Goal: Transaction & Acquisition: Subscribe to service/newsletter

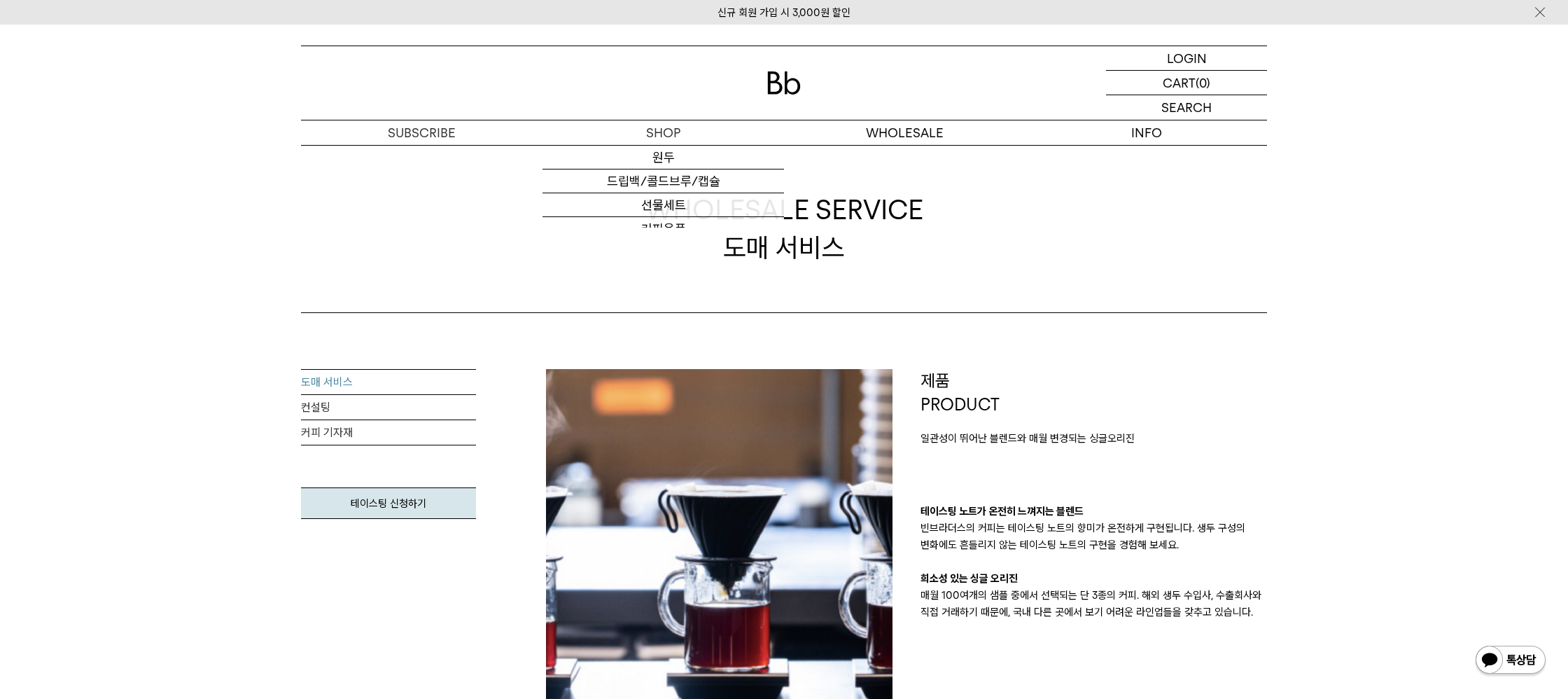
click at [791, 86] on img at bounding box center [784, 83] width 34 height 23
click at [668, 127] on p "숍" at bounding box center [662, 133] width 241 height 25
click at [670, 160] on link "원두" at bounding box center [662, 157] width 241 height 24
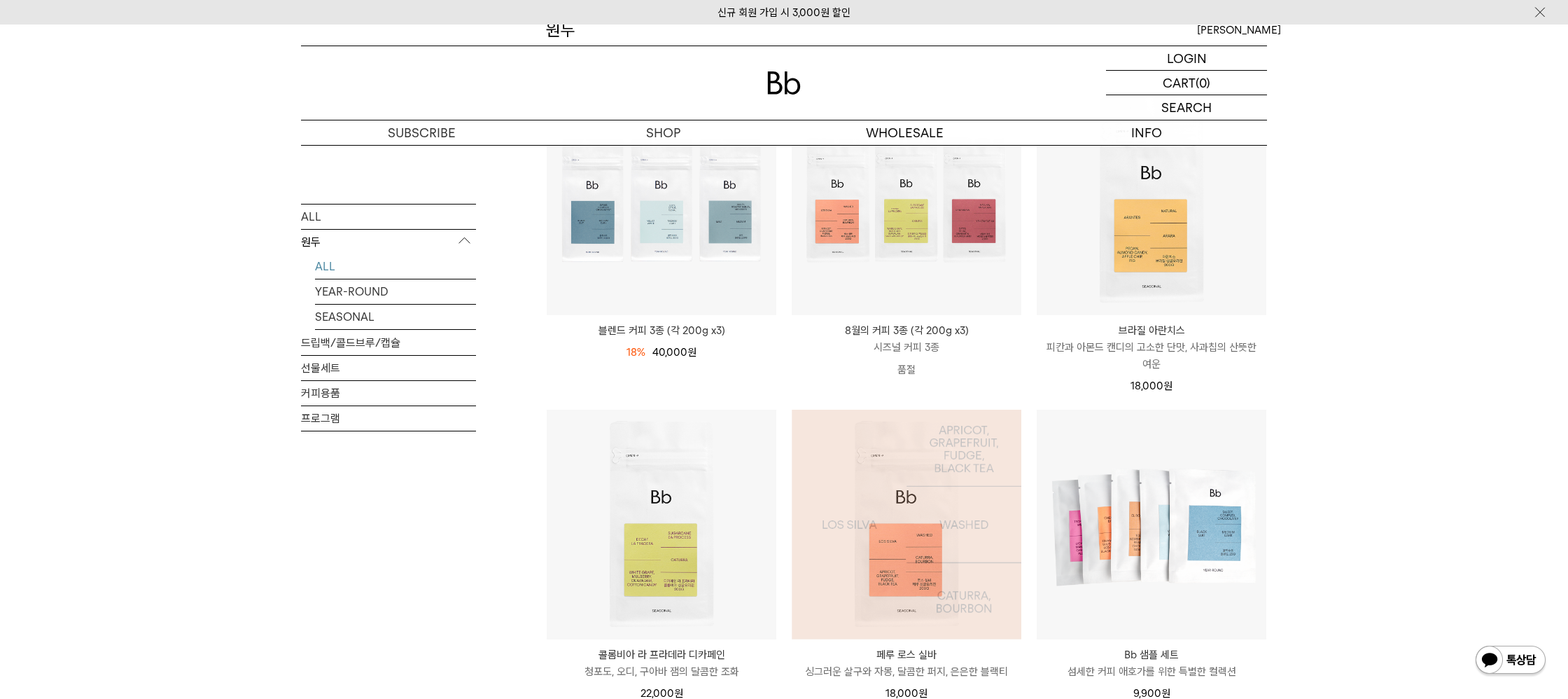
scroll to position [160, 0]
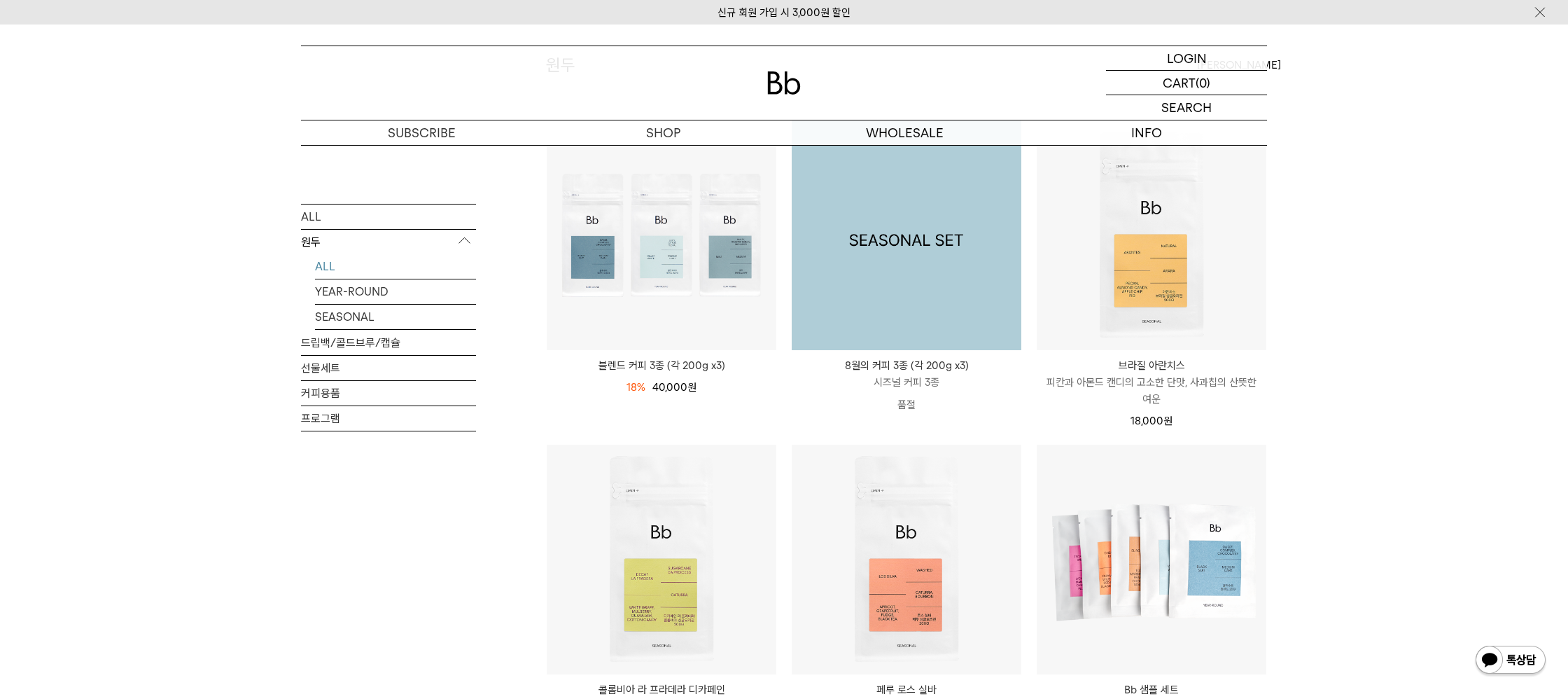
click at [945, 326] on img at bounding box center [906, 235] width 230 height 230
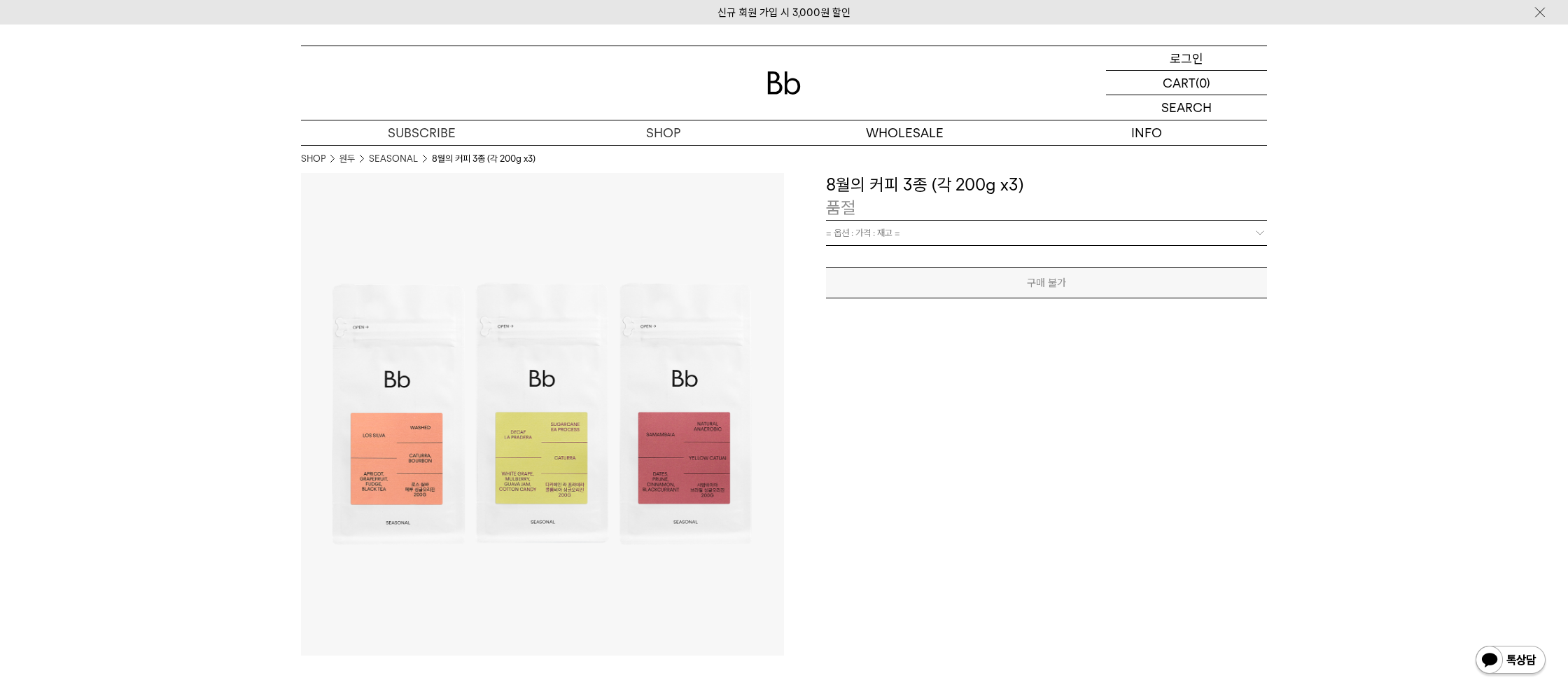
click at [1182, 56] on p "로그인" at bounding box center [1187, 58] width 34 height 24
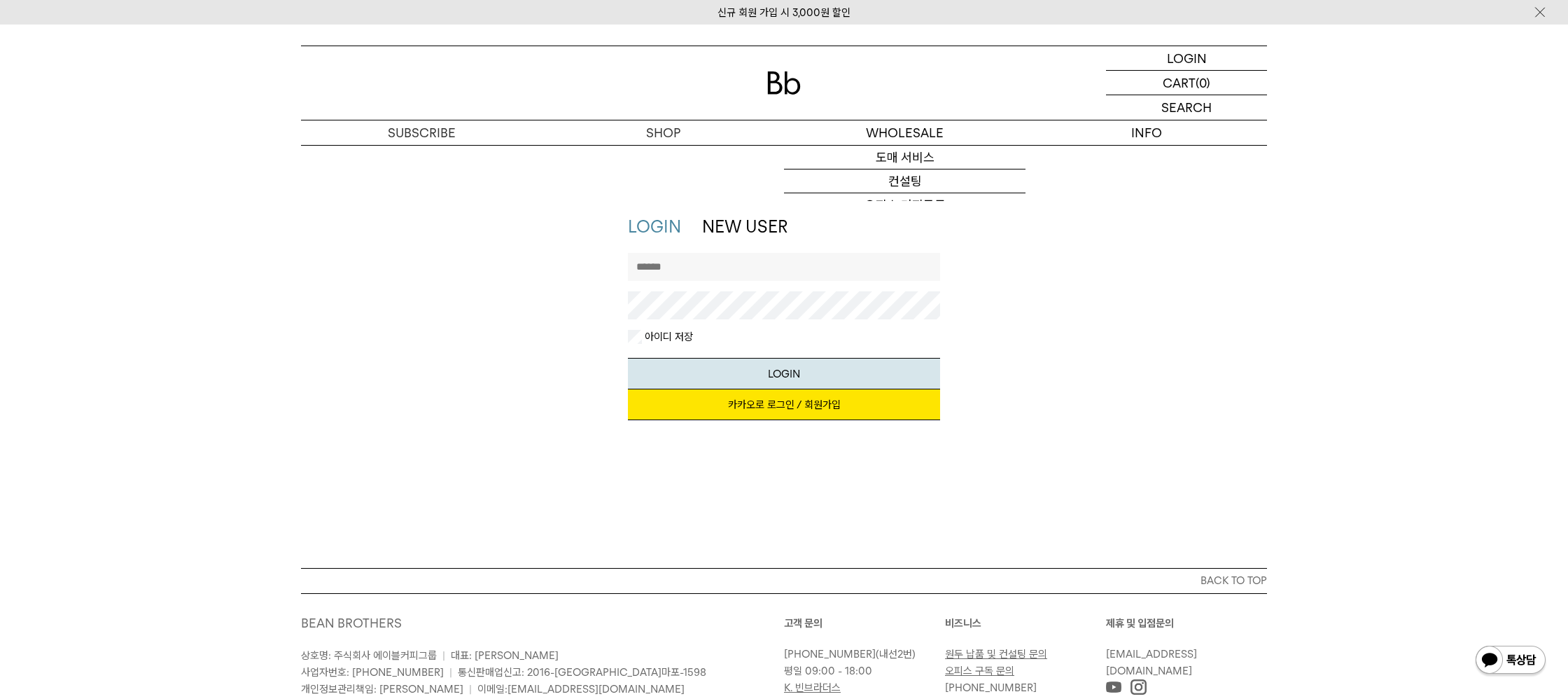
click at [697, 280] on input "text" at bounding box center [784, 267] width 313 height 28
type input "**********"
click at [628, 357] on button "LOGIN" at bounding box center [784, 373] width 313 height 32
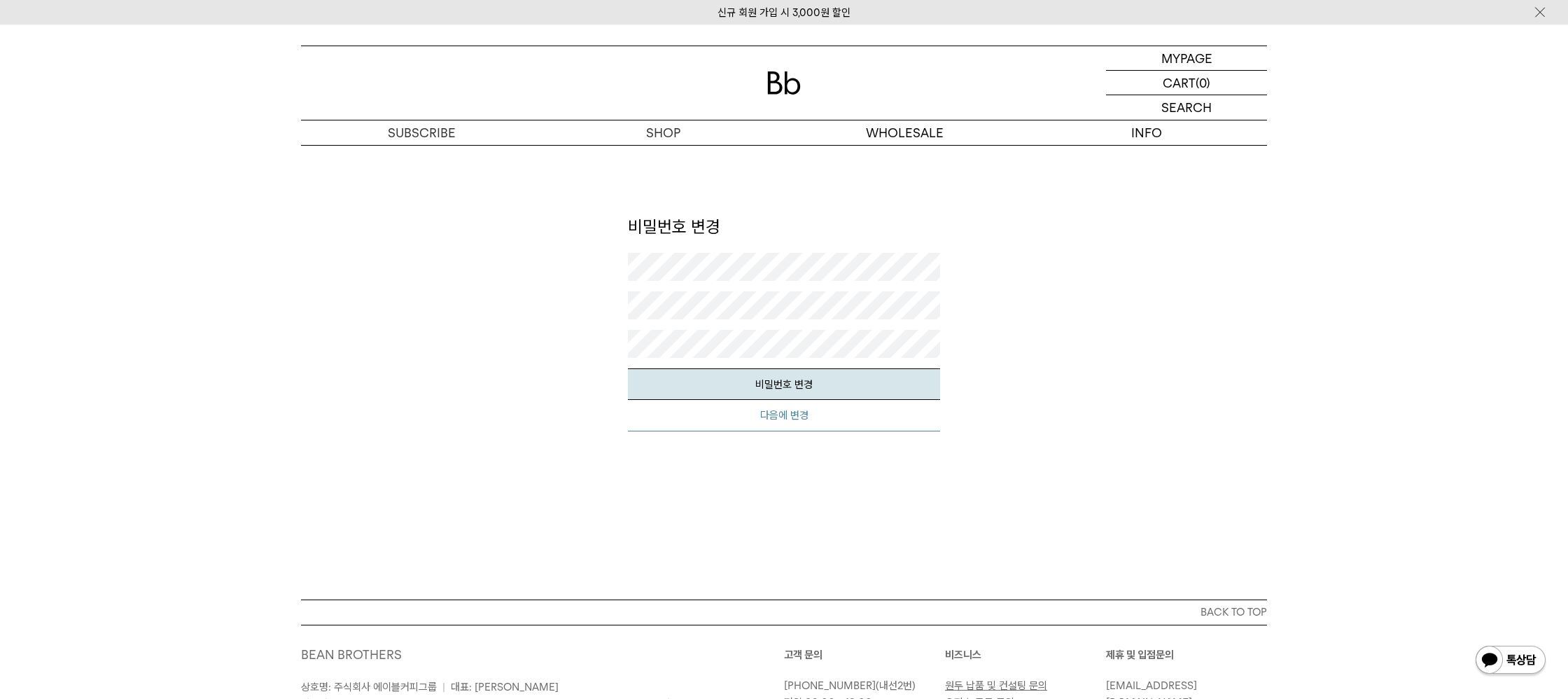
drag, startPoint x: 794, startPoint y: 436, endPoint x: 795, endPoint y: 424, distance: 12.0
click at [795, 432] on div "회원님의 쇼핑몰 비밀번호를 변경해 주세요. 회원님께서는 장기간 비밀번호를 변경하지 않고, 동일한 비밀번호를 사용 중이십니다. 빈브라더스에서는 …" at bounding box center [784, 349] width 313 height 220
click at [795, 424] on button "다음에 변경" at bounding box center [784, 416] width 313 height 32
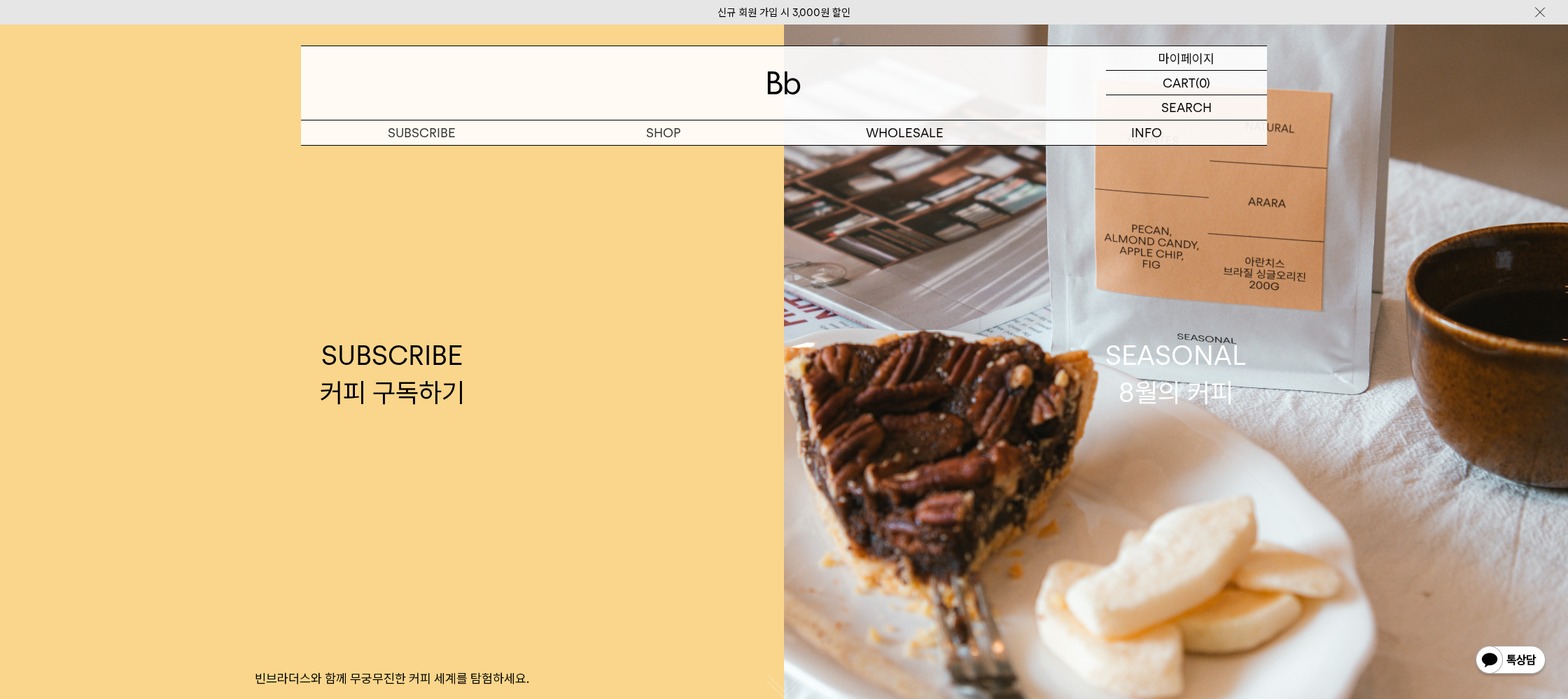
click at [1156, 57] on div "MYPAGE 마이페이지" at bounding box center [1187, 58] width 161 height 24
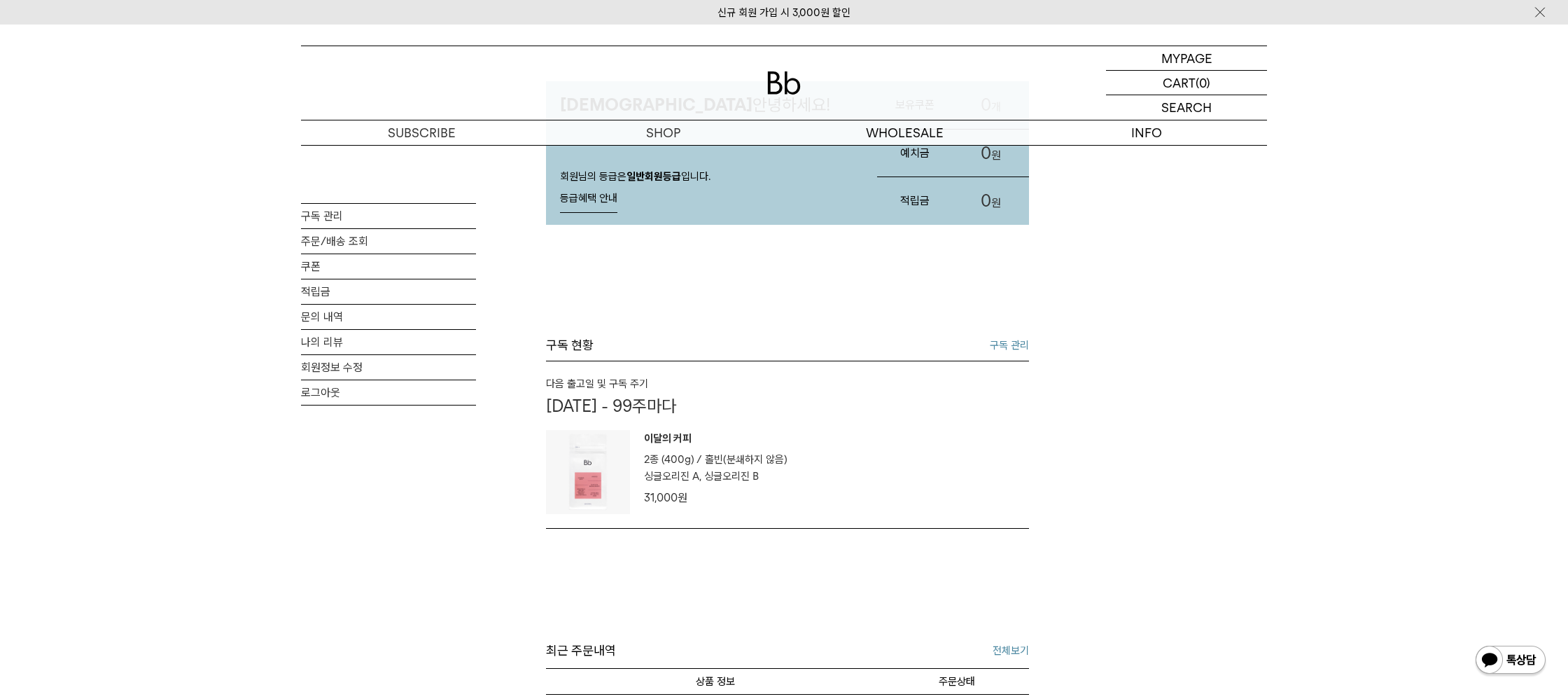
scroll to position [151, 0]
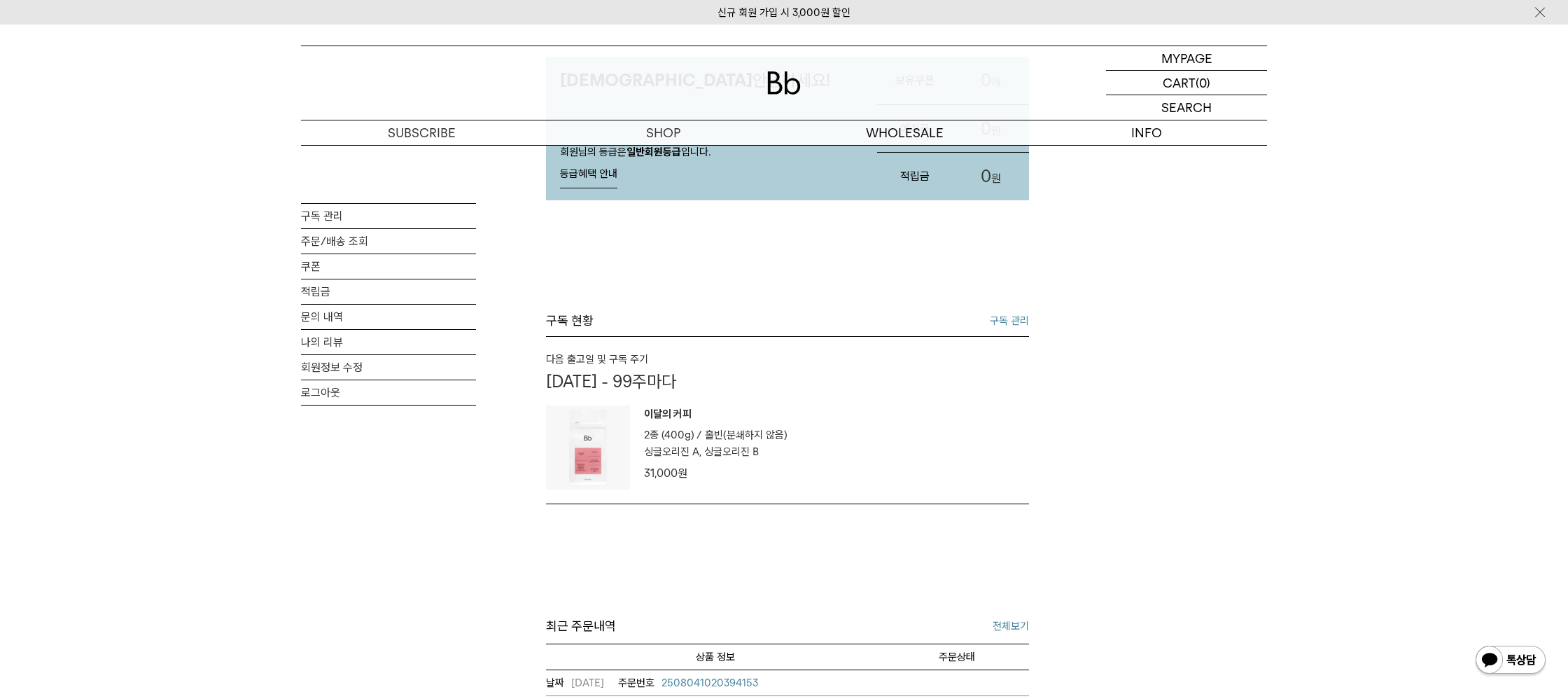
click at [667, 413] on p "이달의 커피" at bounding box center [715, 416] width 143 height 21
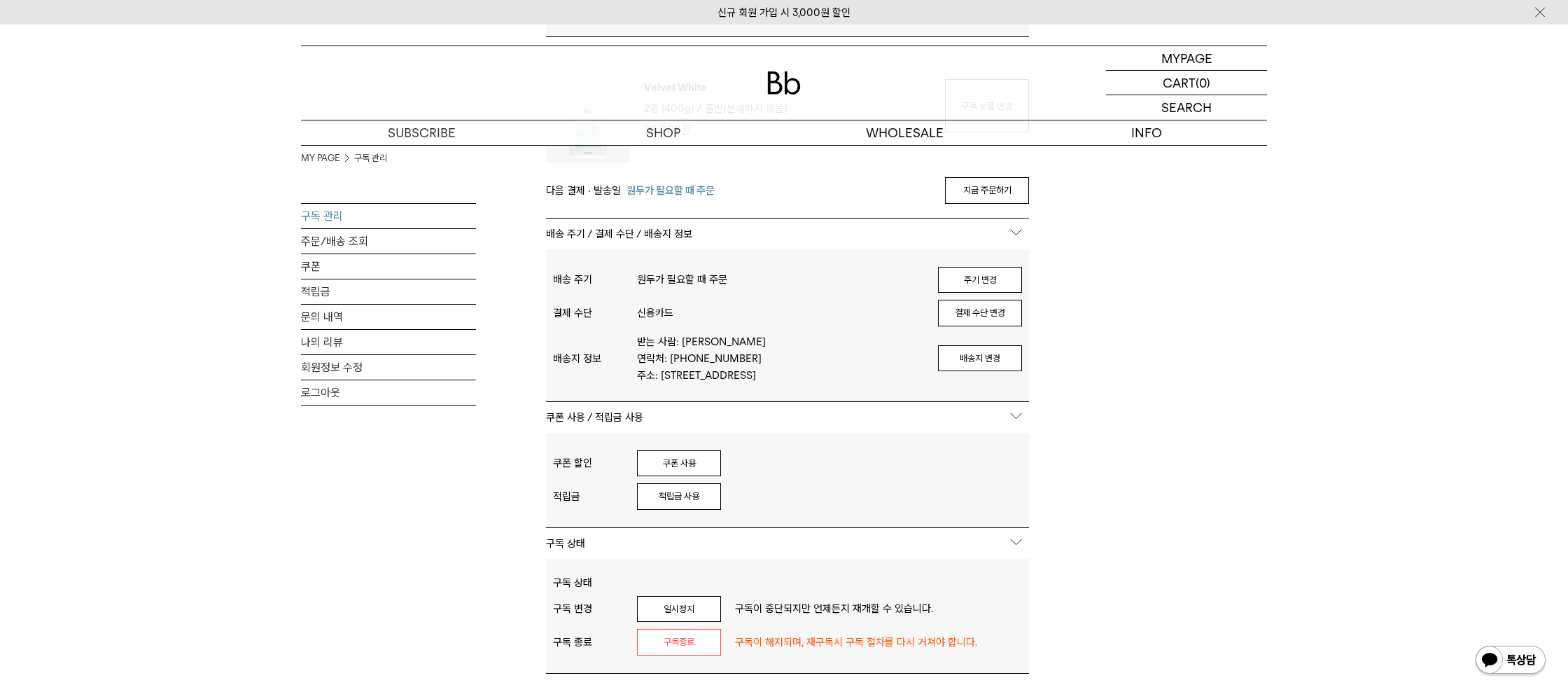
scroll to position [895, 0]
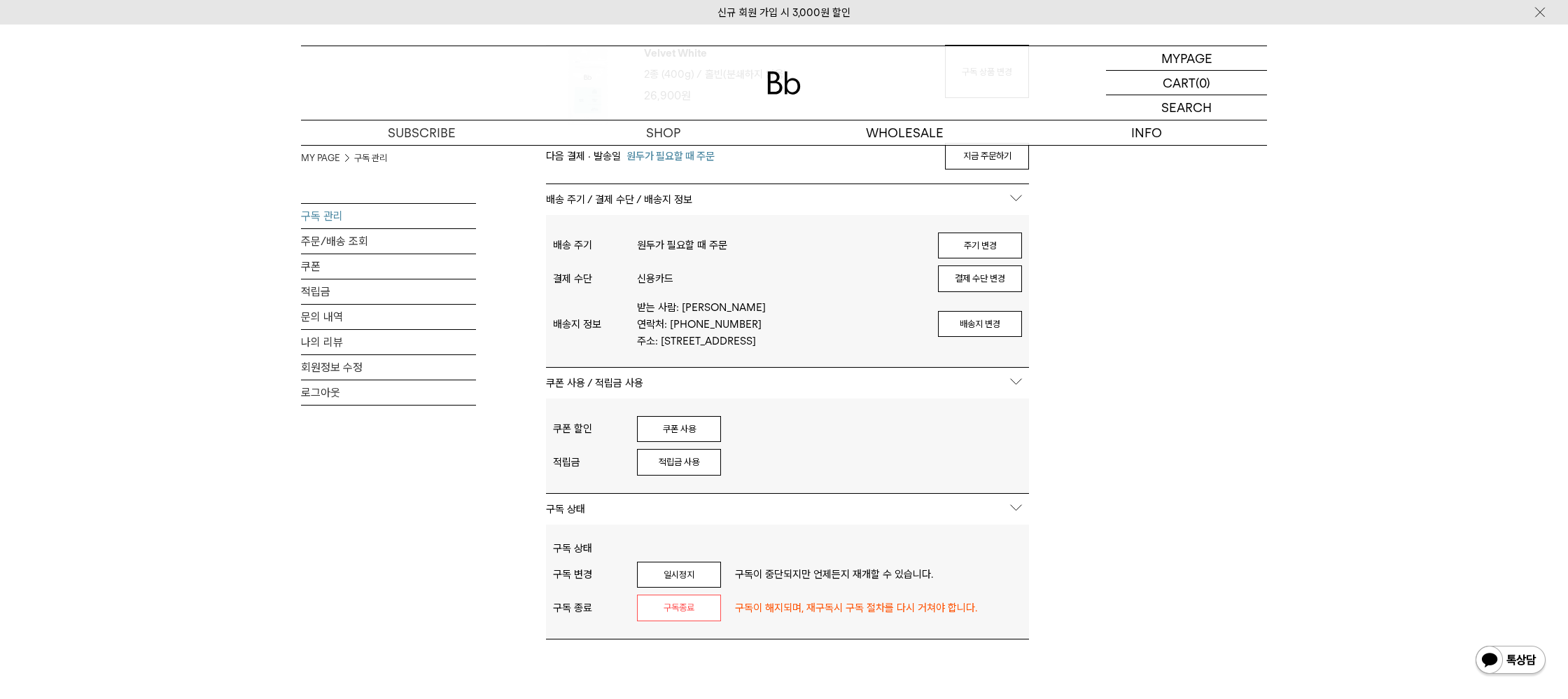
click at [777, 73] on img at bounding box center [784, 83] width 34 height 23
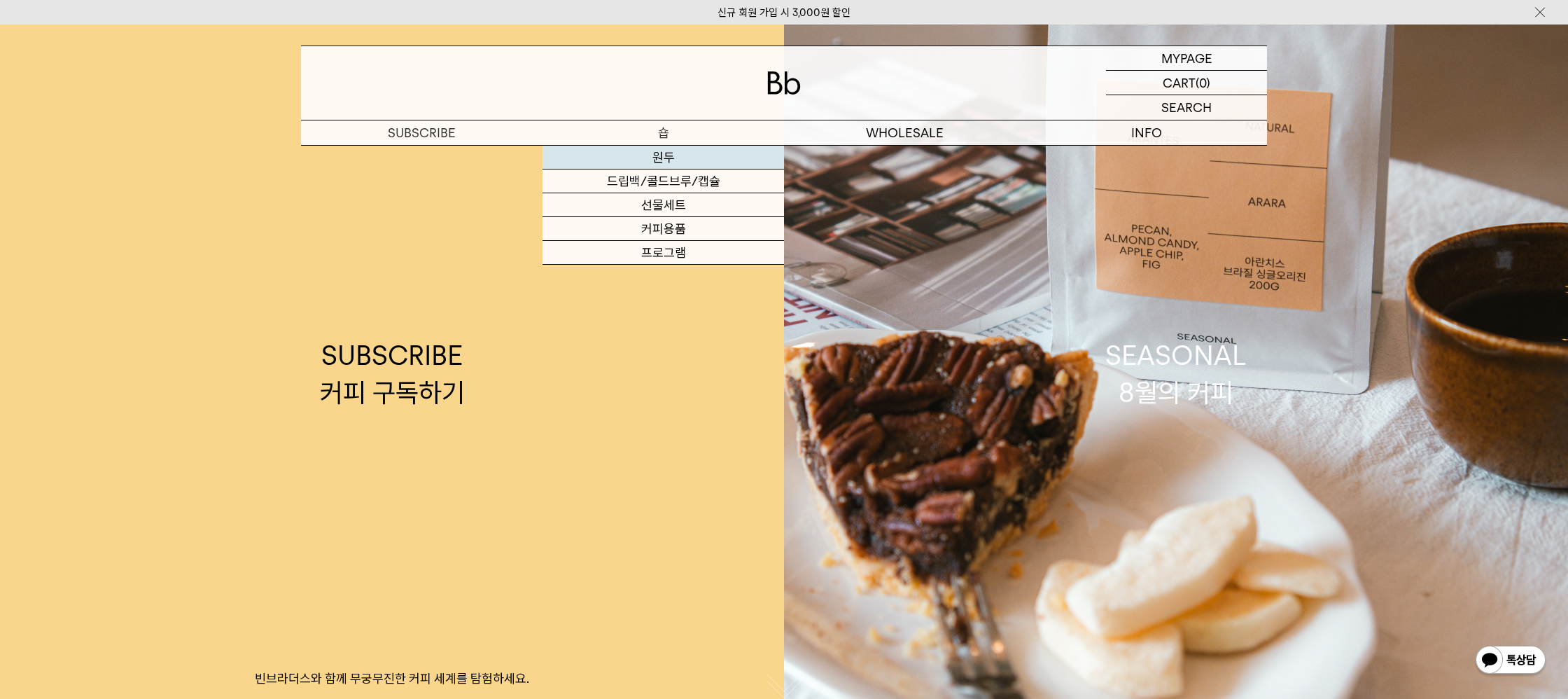
click at [640, 159] on link "원두" at bounding box center [662, 157] width 241 height 24
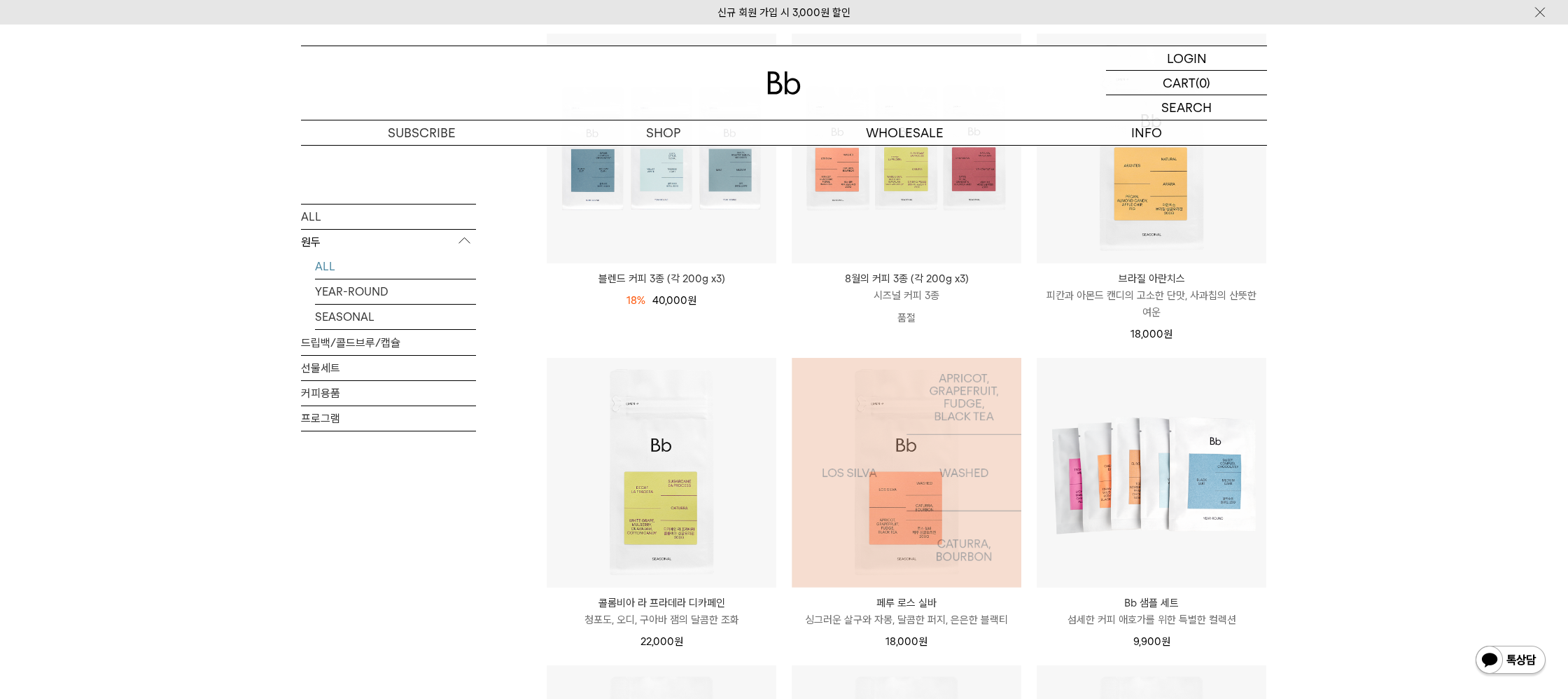
scroll to position [288, 0]
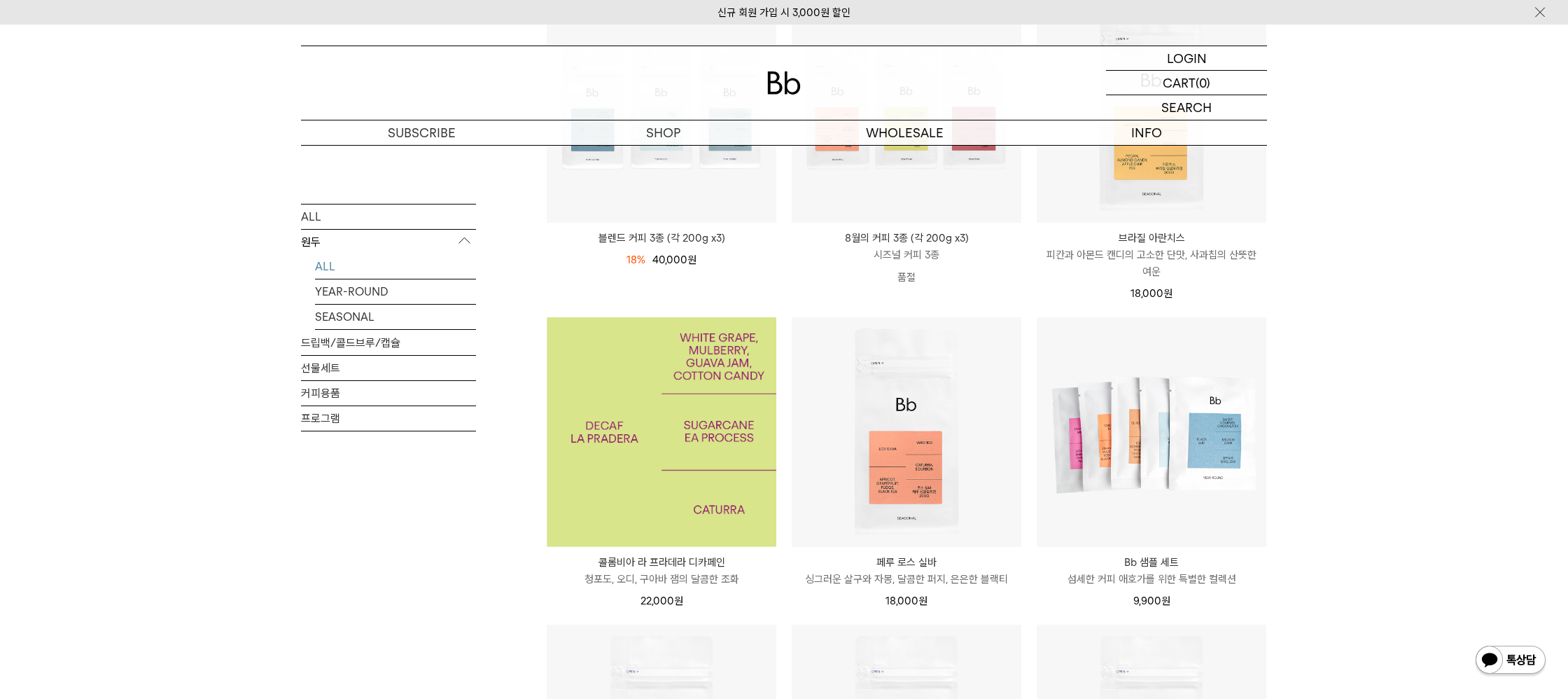
click at [686, 421] on img at bounding box center [662, 433] width 230 height 230
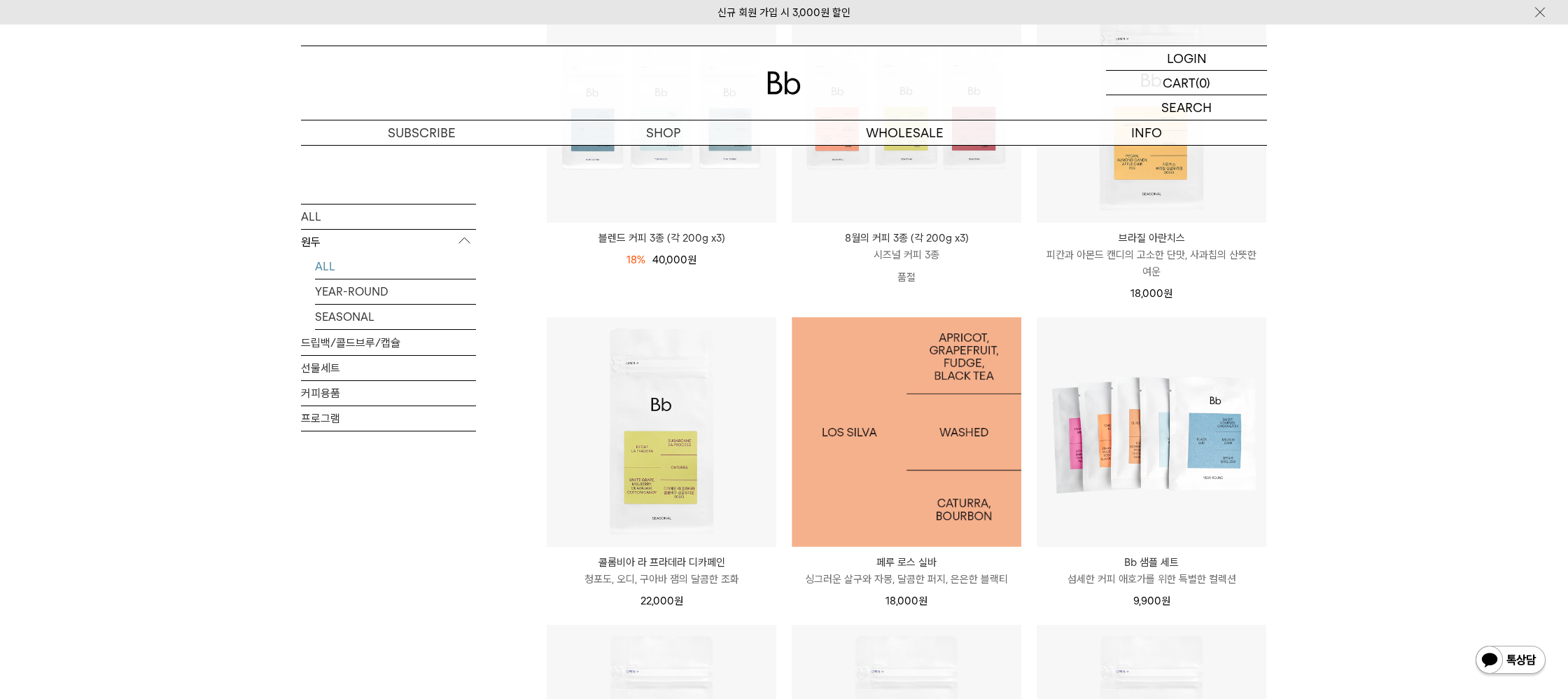
click at [884, 381] on img at bounding box center [906, 433] width 230 height 230
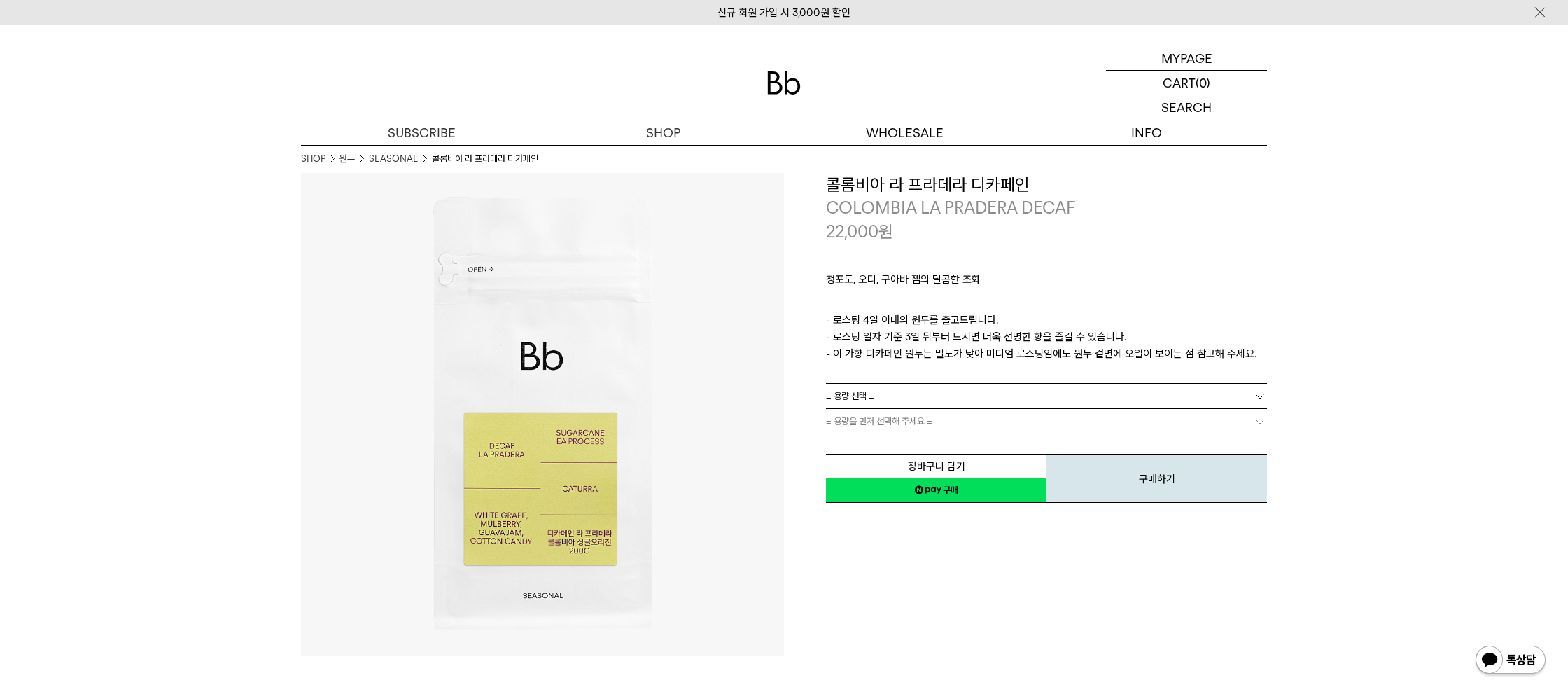
click at [922, 395] on link "= 용량 선택 =" at bounding box center [1046, 396] width 441 height 25
click at [688, 373] on img at bounding box center [542, 415] width 483 height 483
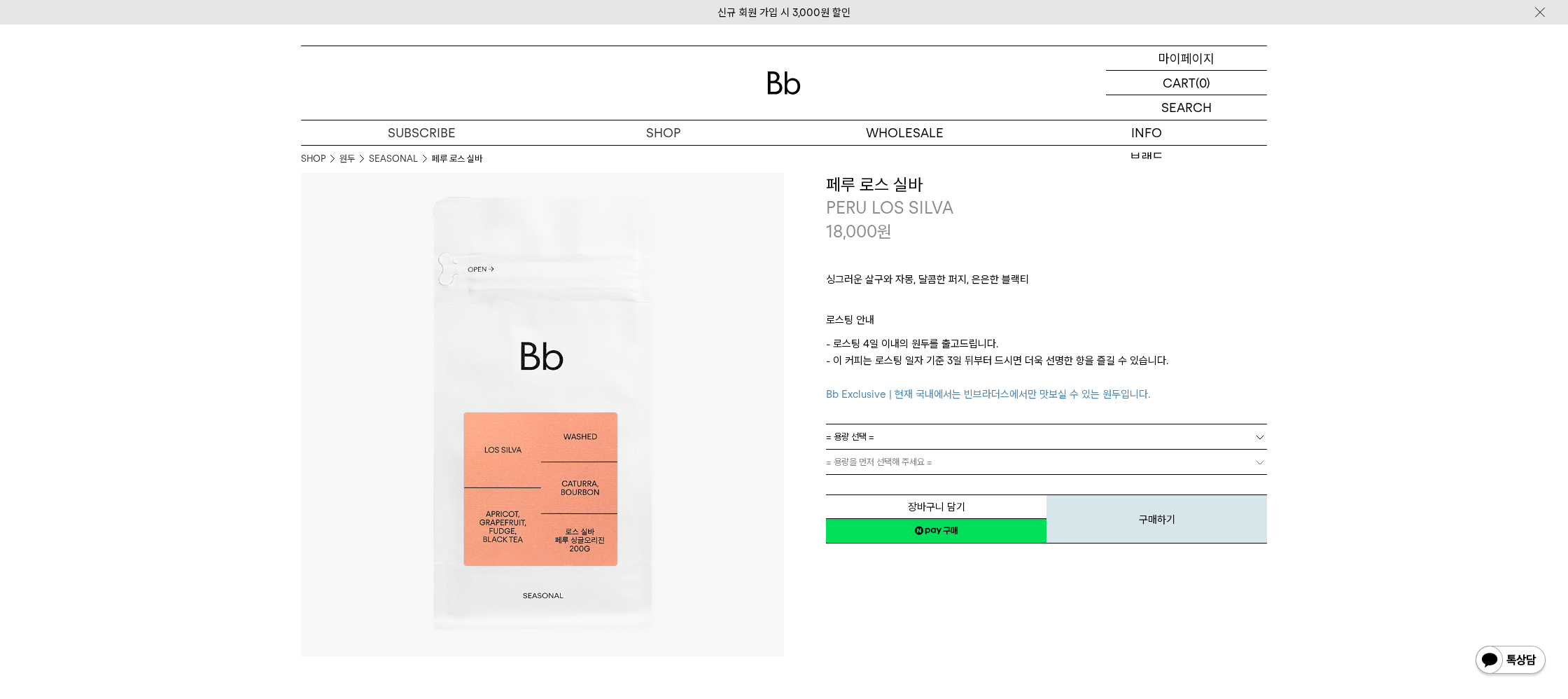
click at [1194, 57] on p "마이페이지" at bounding box center [1186, 58] width 56 height 24
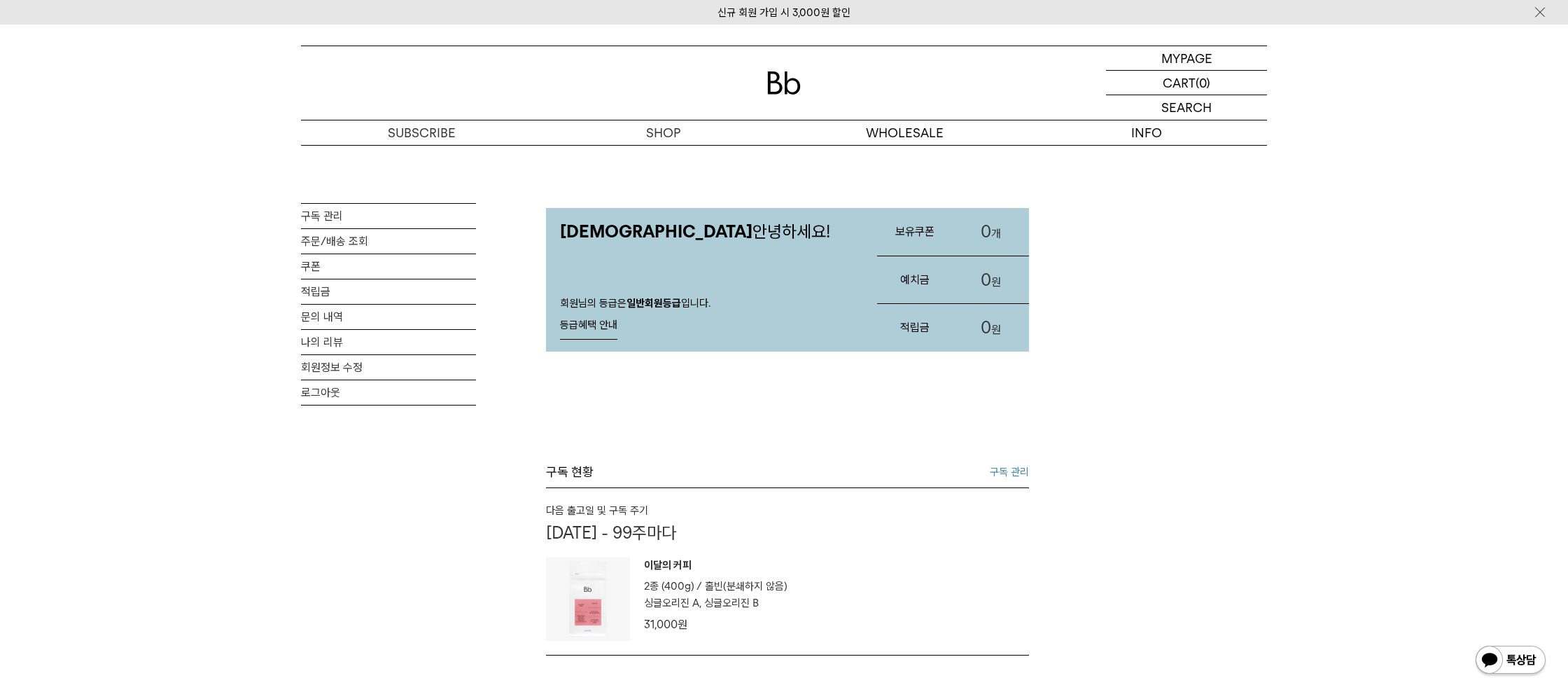
click at [1002, 472] on link "구독 관리" at bounding box center [1009, 472] width 39 height 17
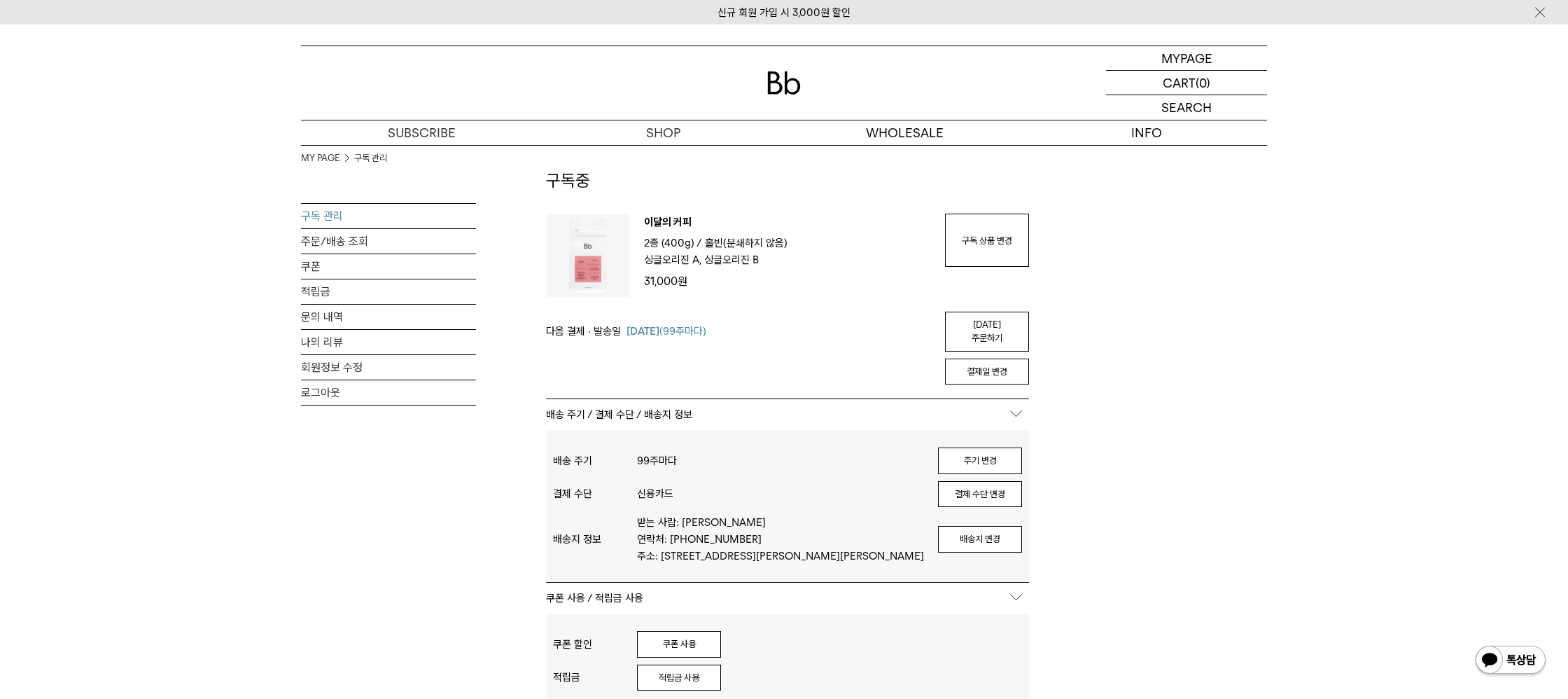
scroll to position [48, 0]
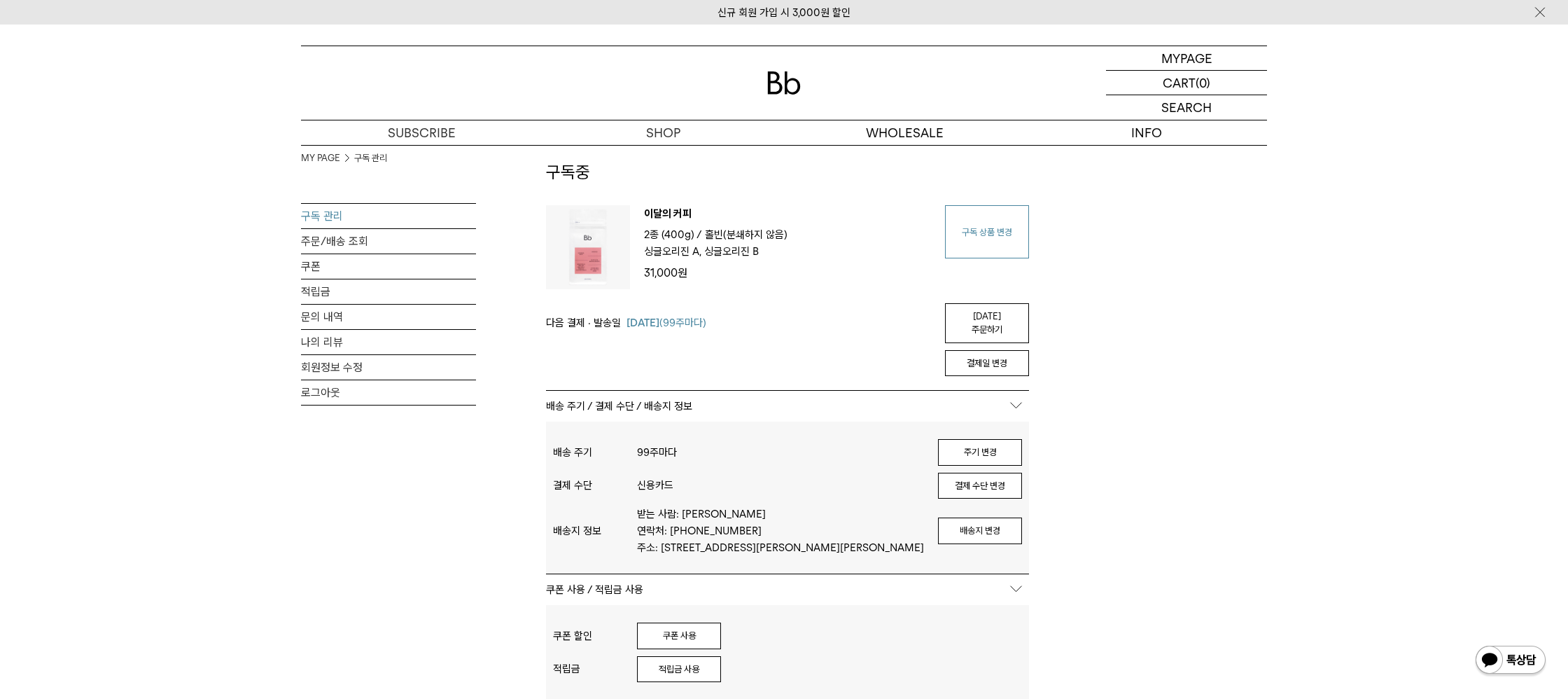
click at [977, 227] on link "구독 상품 변경" at bounding box center [987, 232] width 84 height 53
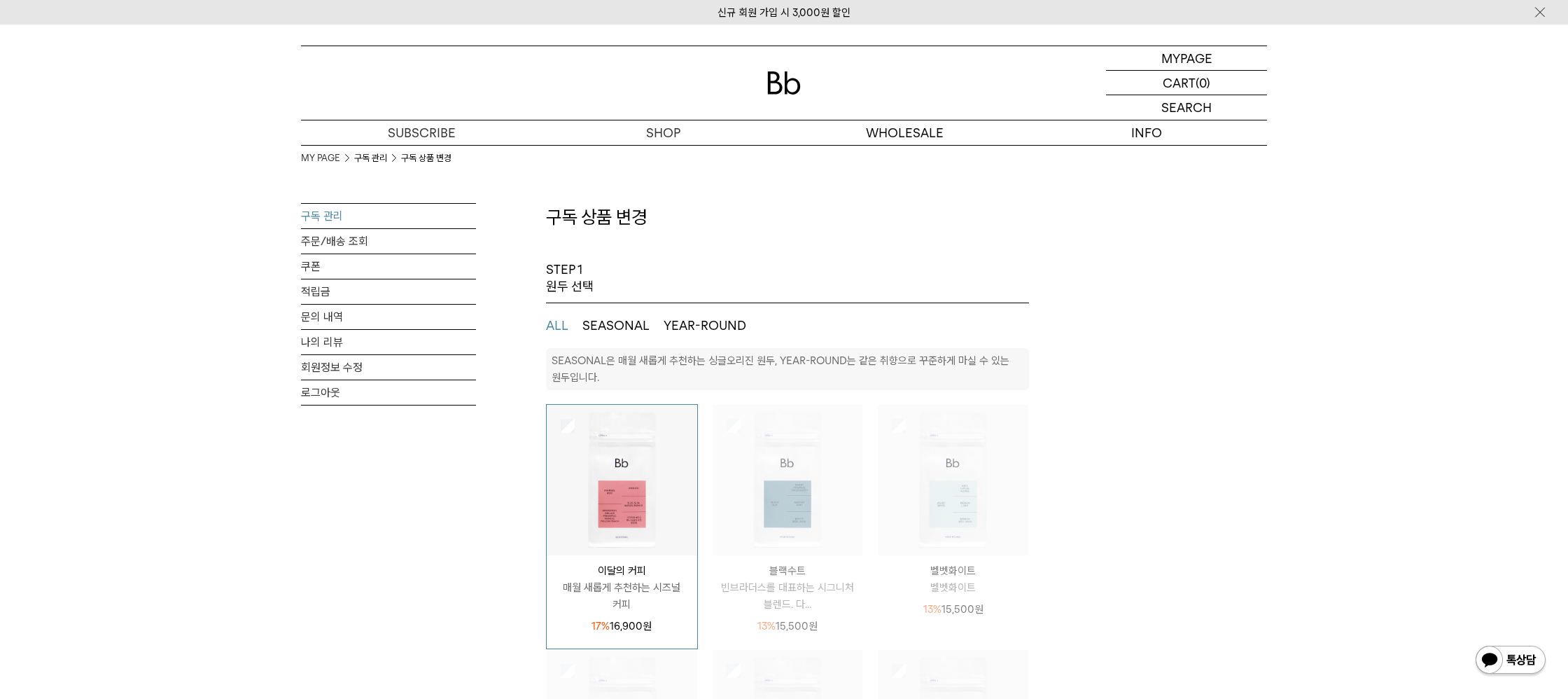
select select "**"
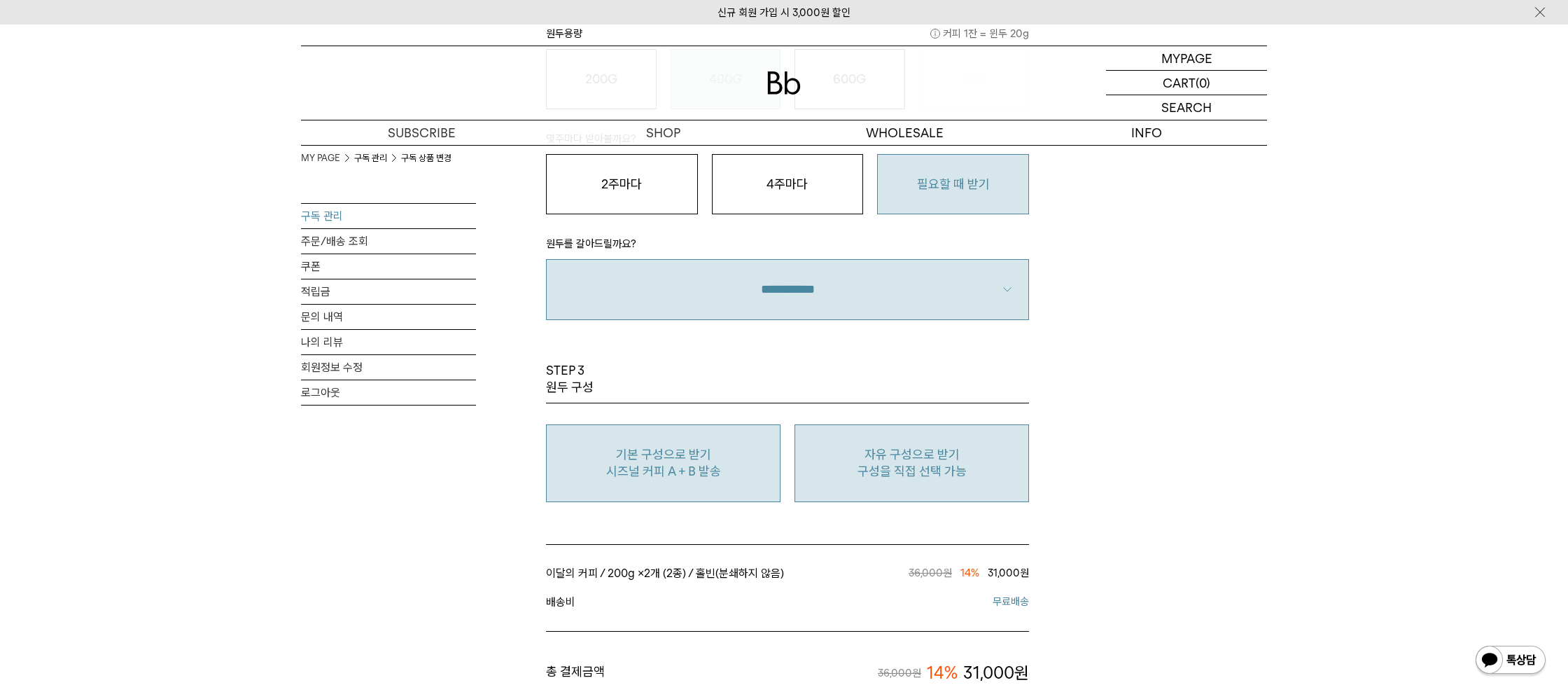
scroll to position [1025, 0]
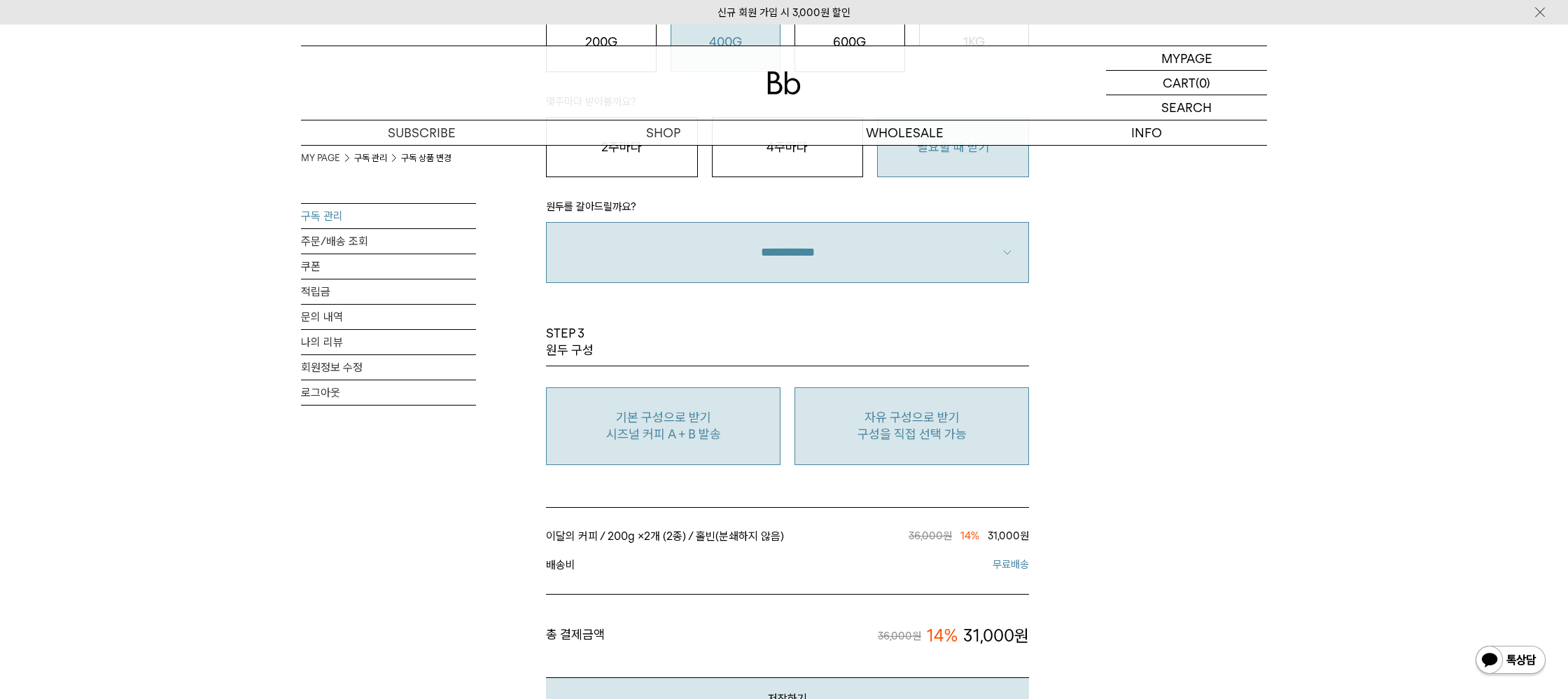
click at [875, 436] on p "구성을 직접 선택 가능" at bounding box center [912, 434] width 219 height 17
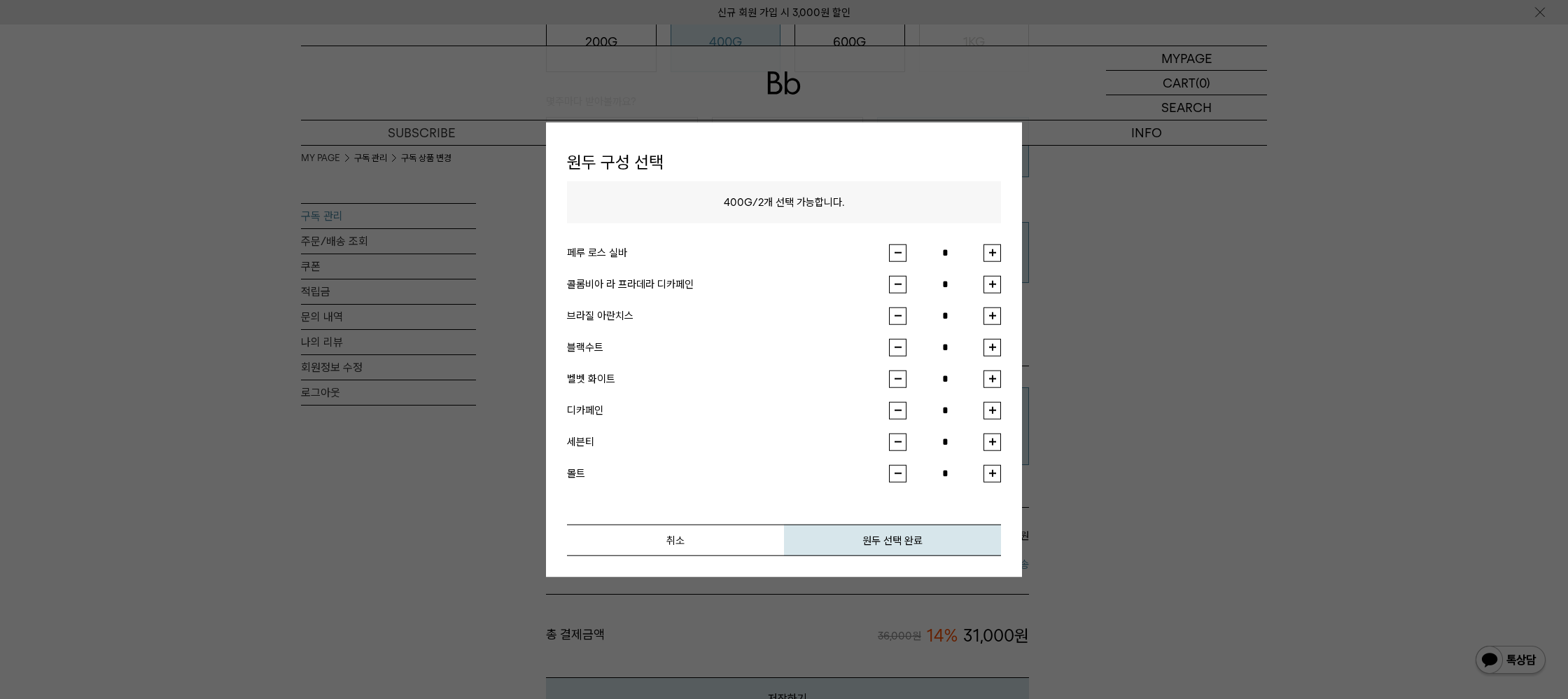
click at [991, 288] on button "button" at bounding box center [992, 284] width 18 height 18
type input "*"
click at [901, 534] on button "원두 선택 완료" at bounding box center [891, 540] width 217 height 32
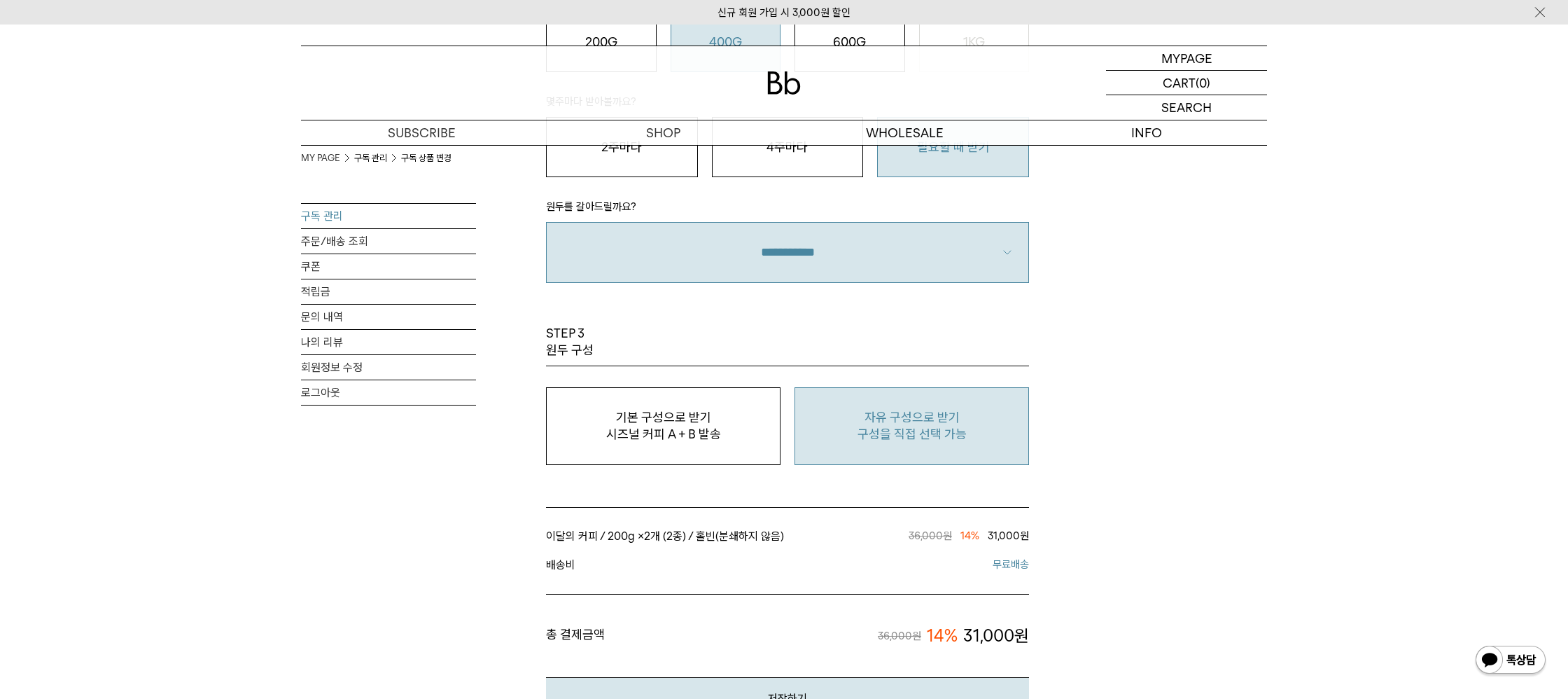
scroll to position [1087, 0]
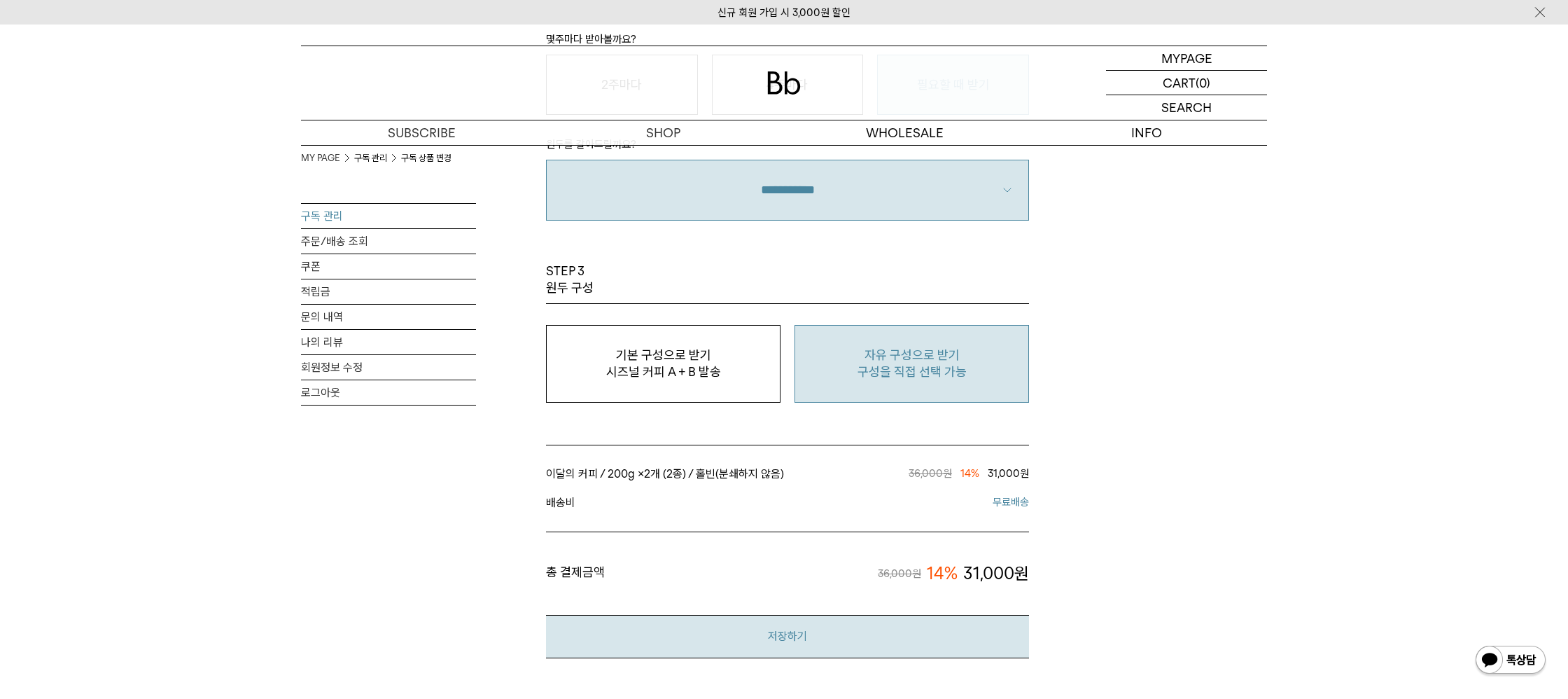
click at [822, 629] on button "저장하기" at bounding box center [787, 636] width 483 height 42
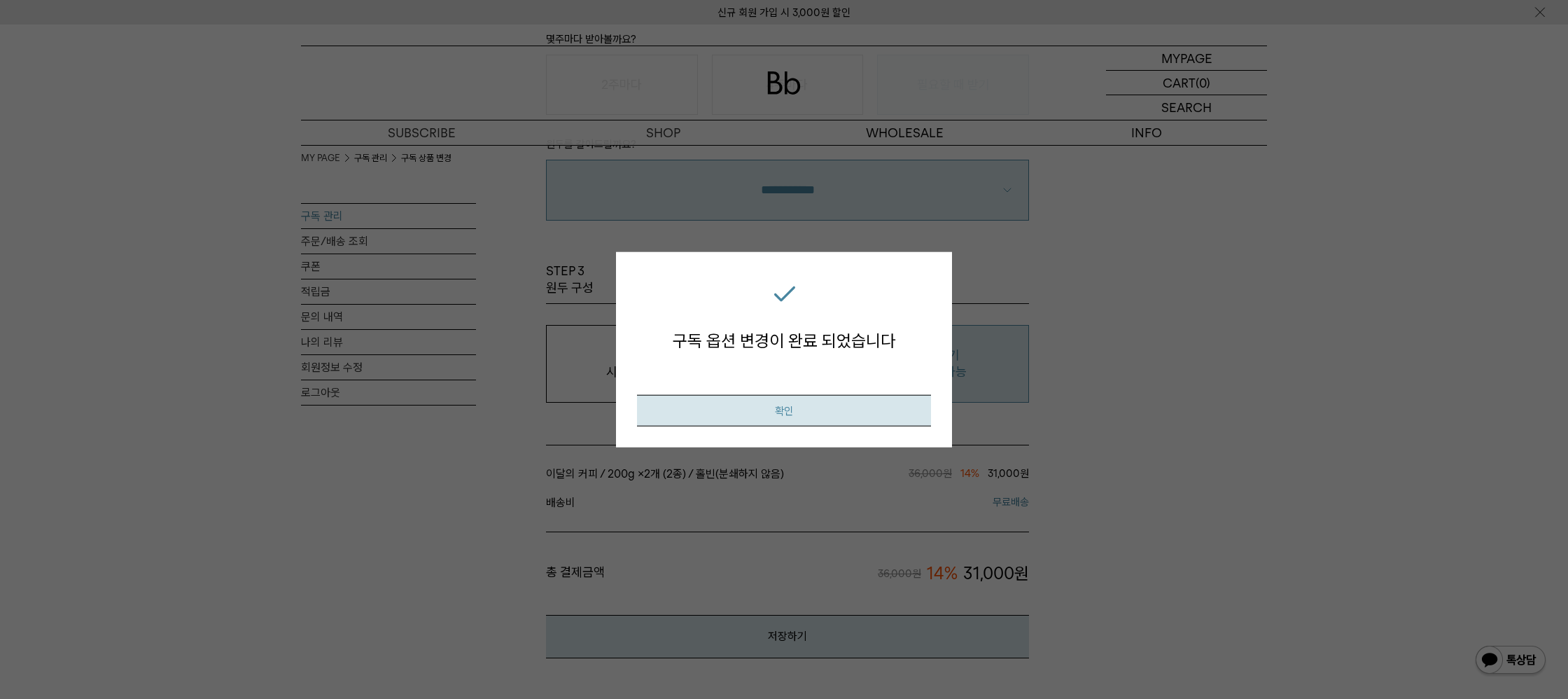
click at [838, 415] on button "확인" at bounding box center [784, 411] width 294 height 32
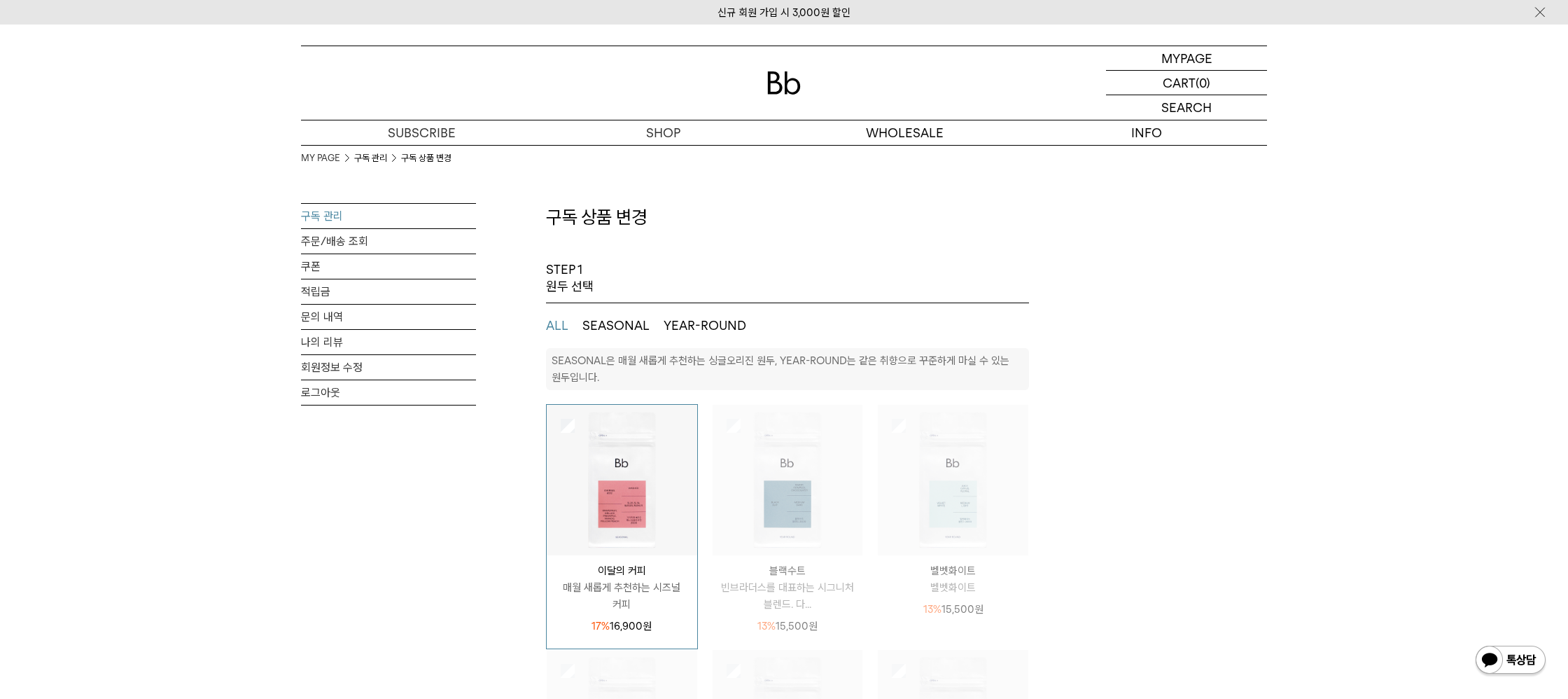
select select "**"
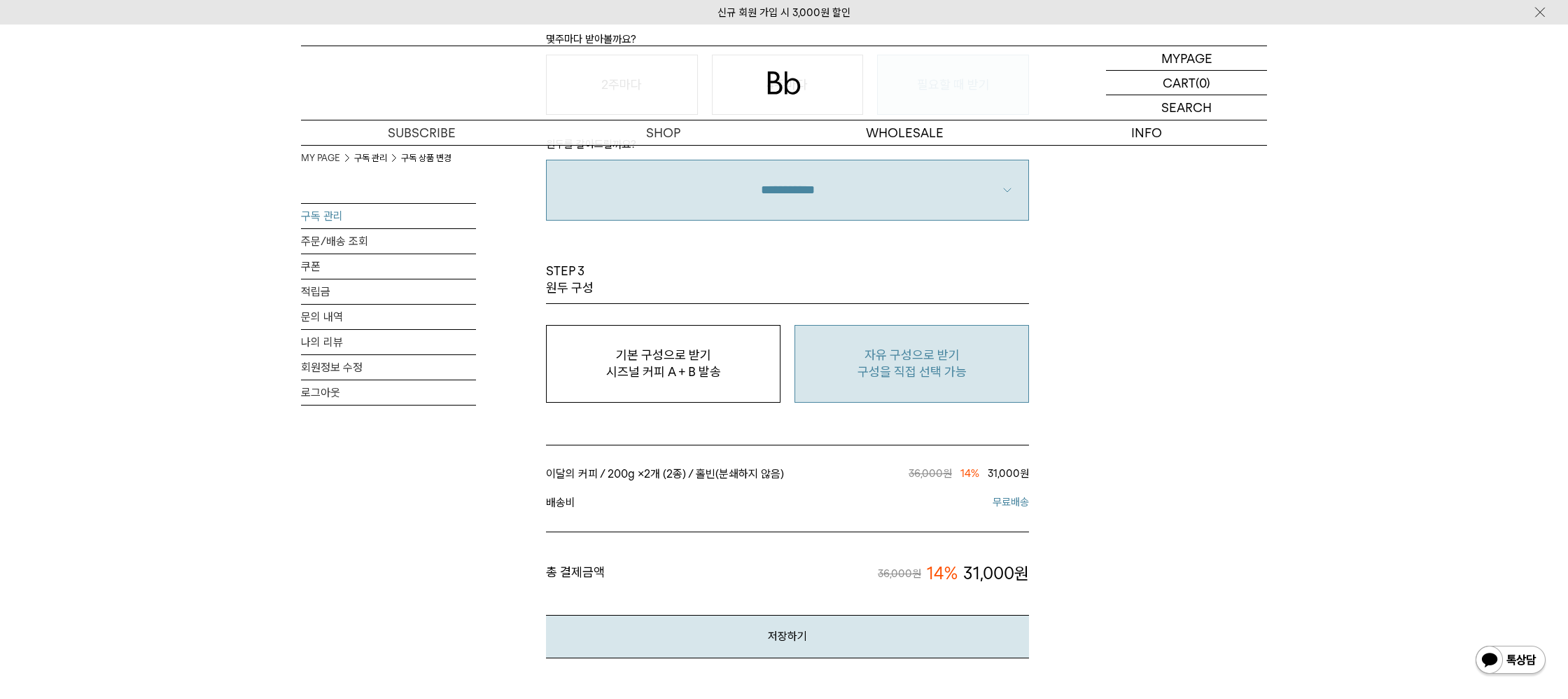
click at [317, 223] on link "구독 관리" at bounding box center [388, 216] width 175 height 25
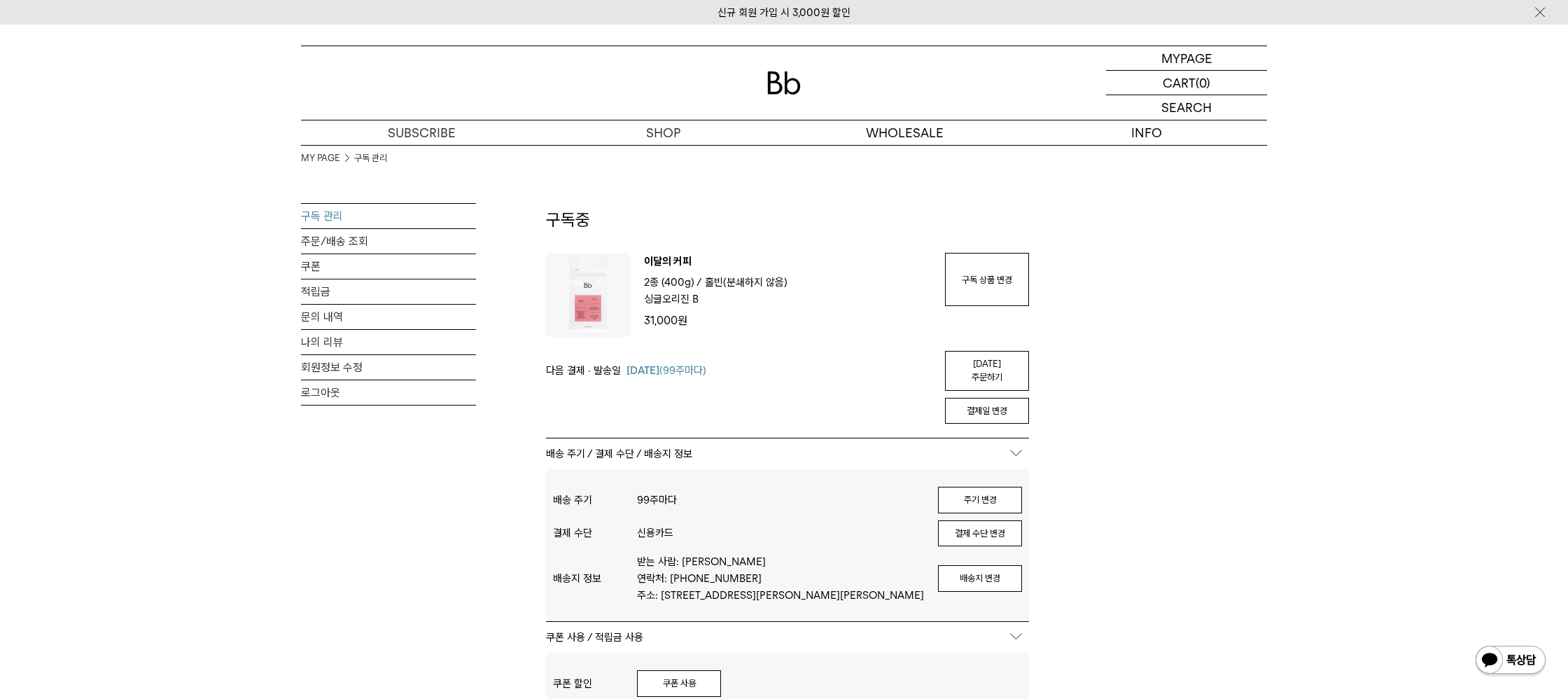
scroll to position [34, 0]
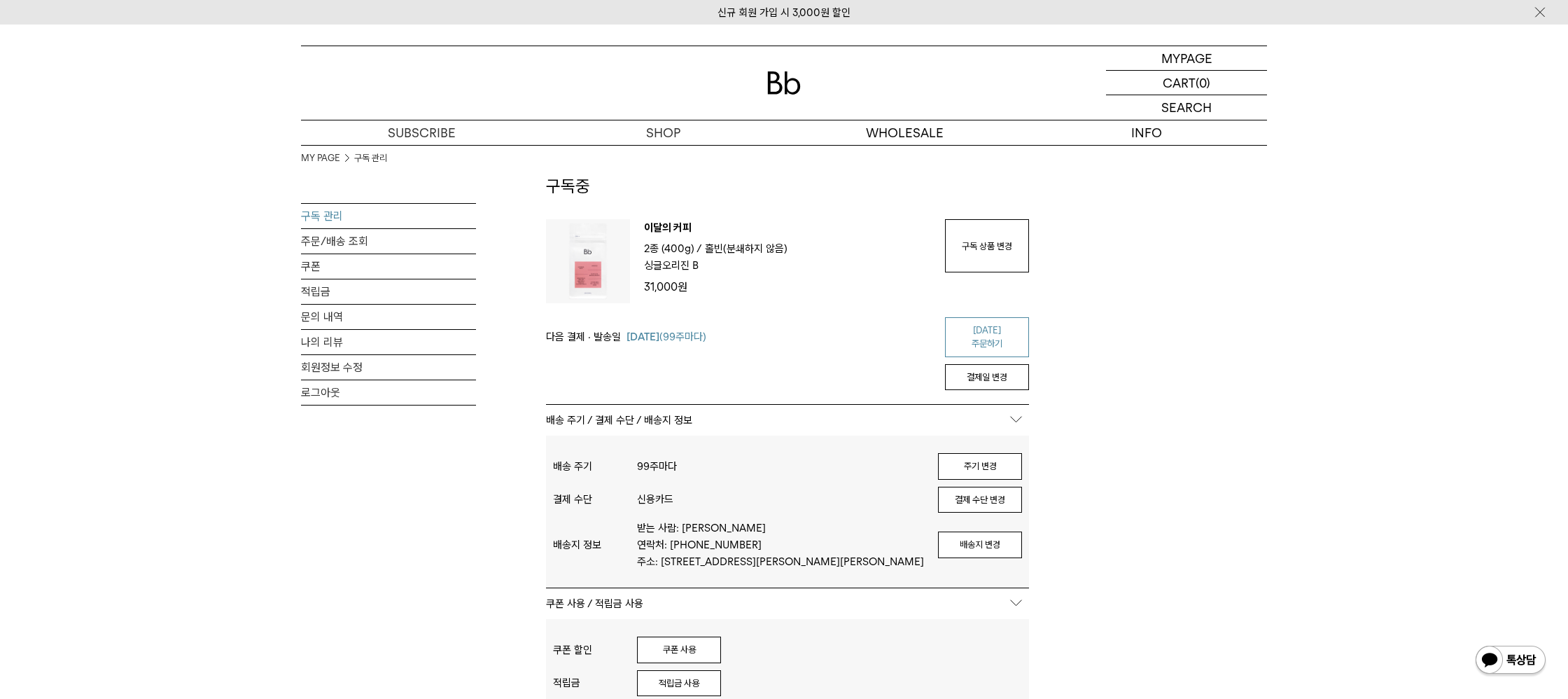
click at [987, 326] on link "오늘 주문하기" at bounding box center [987, 337] width 84 height 40
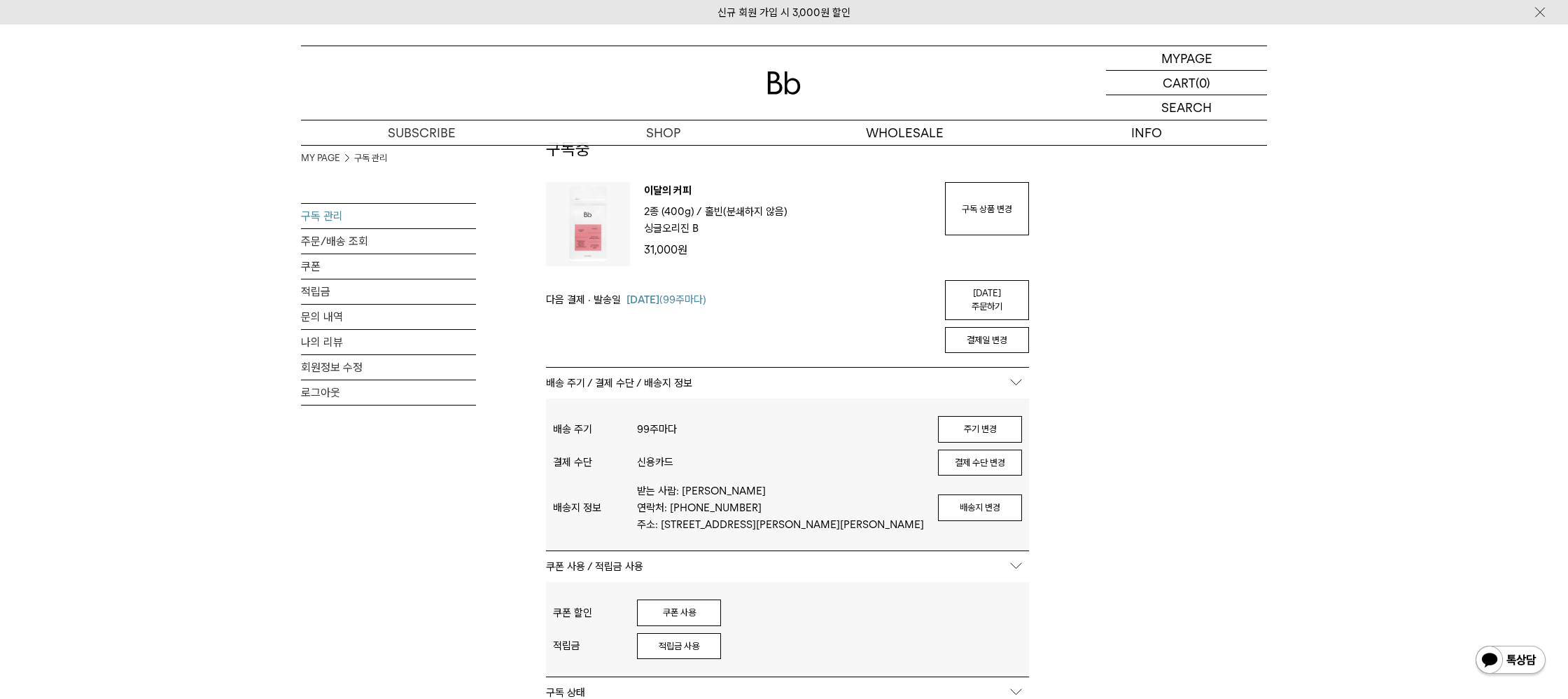
scroll to position [73, 0]
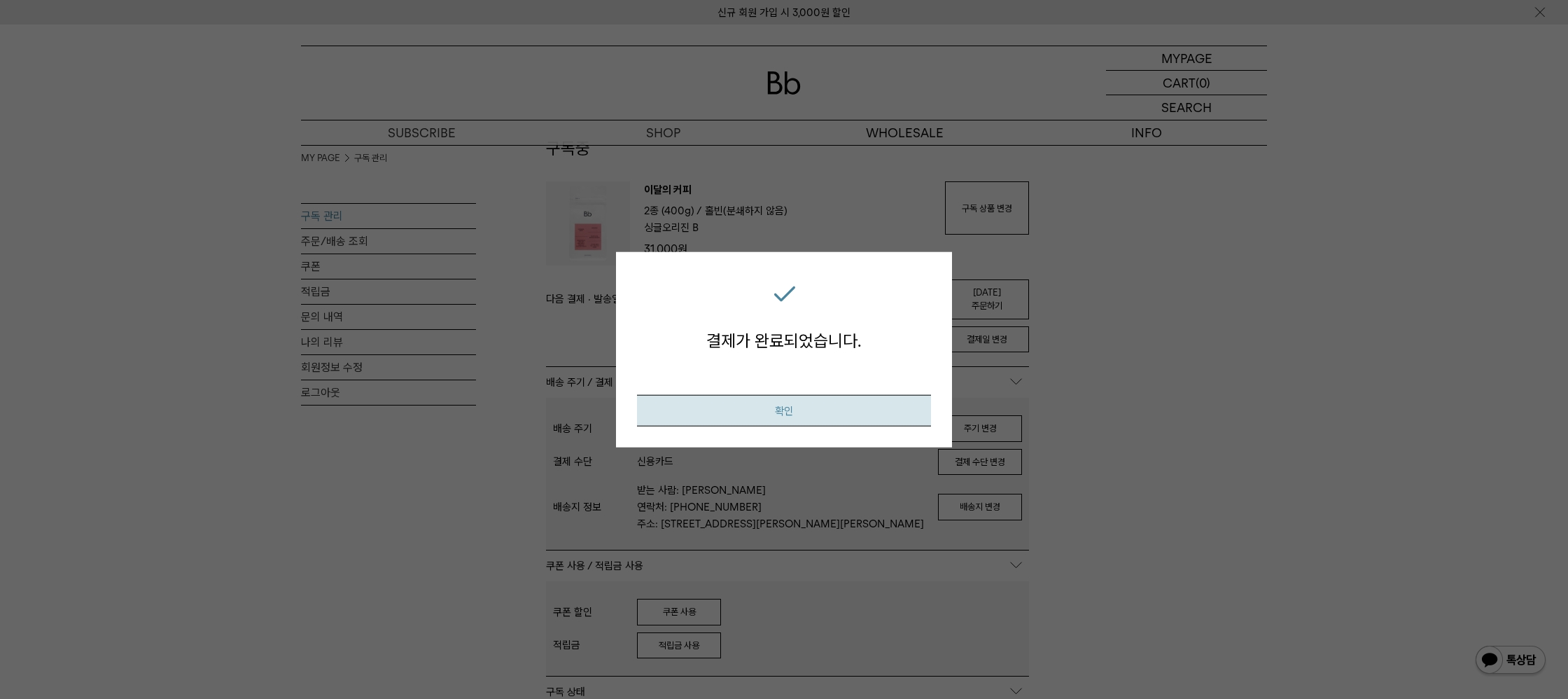
click at [769, 403] on button "확인" at bounding box center [784, 411] width 294 height 32
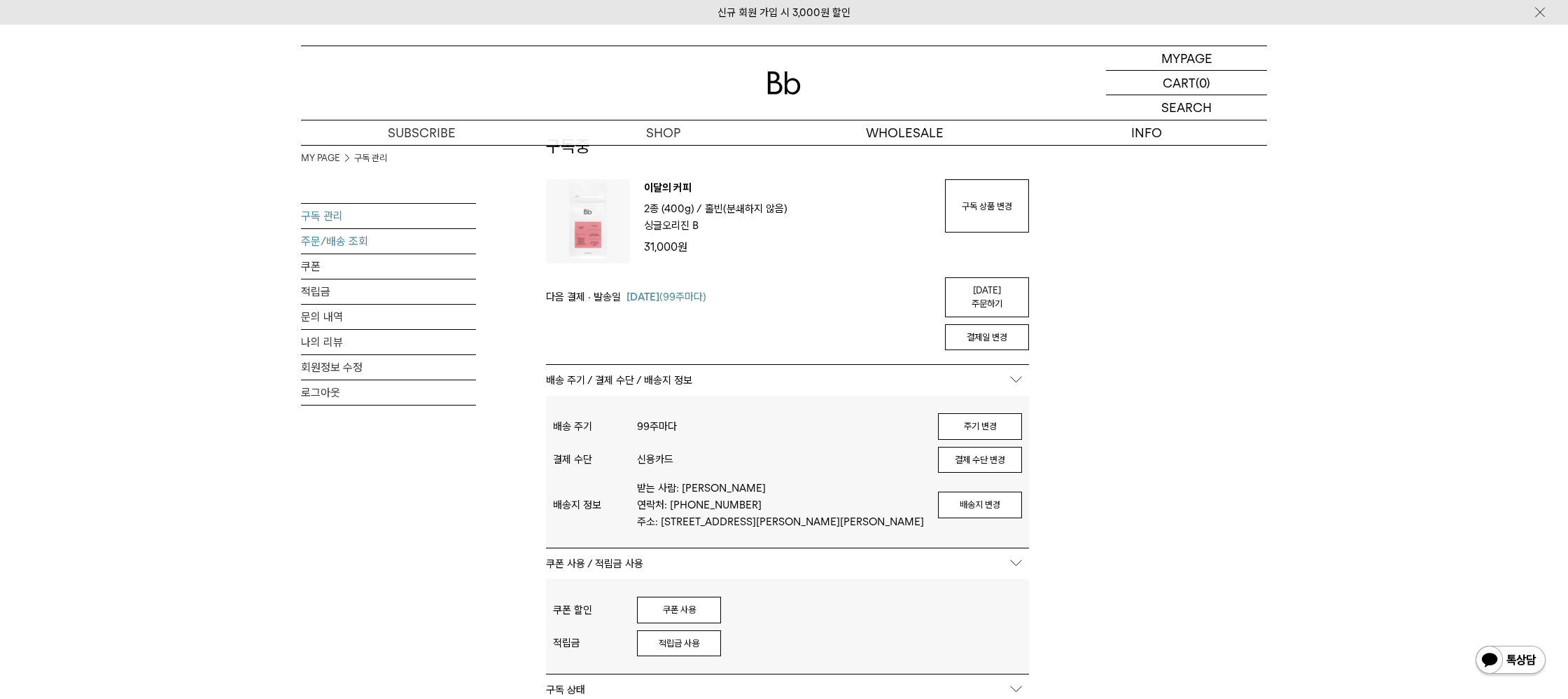
click at [395, 246] on link "주문/배송 조회" at bounding box center [388, 242] width 175 height 25
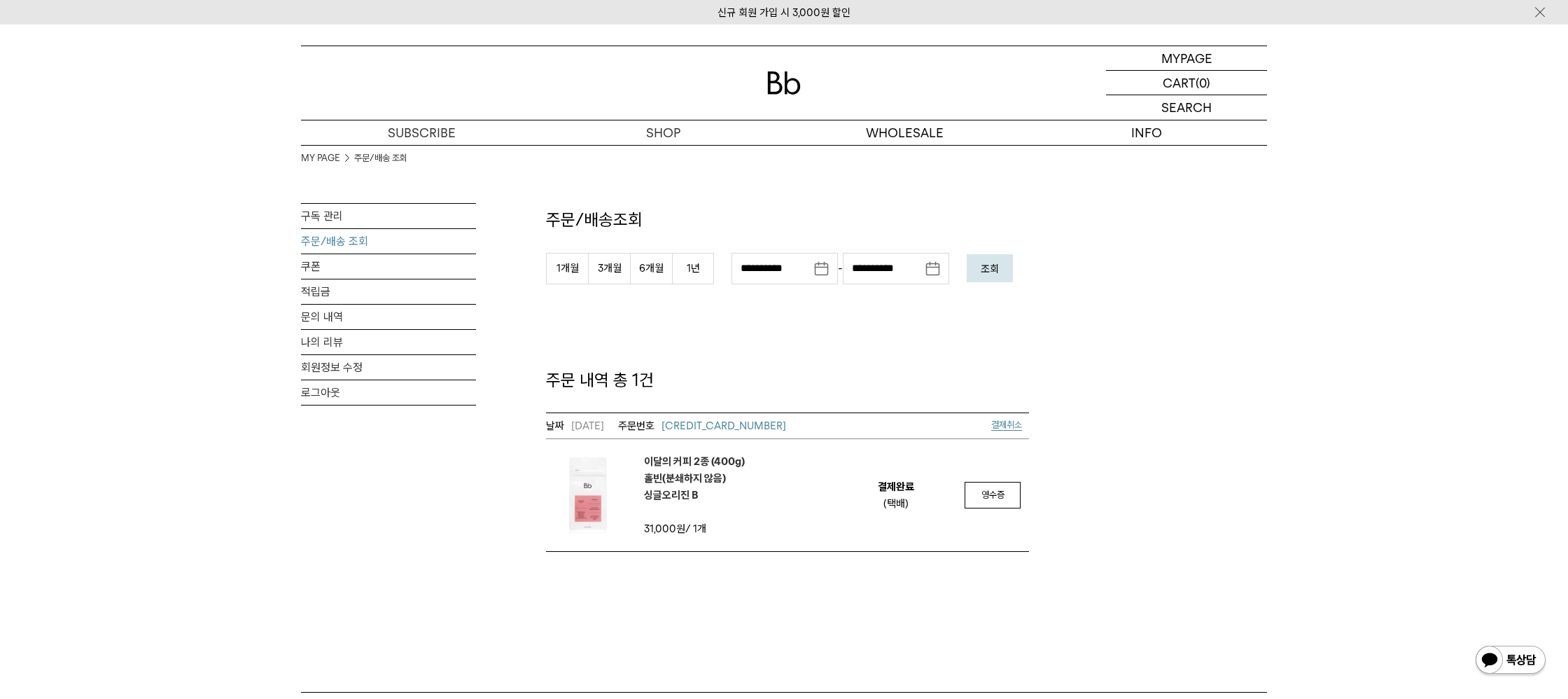
click at [685, 497] on em "이달의 커피 2종 (400g) 홀빈(분쇄하지 않음) 싱글오리진 B" at bounding box center [694, 478] width 101 height 50
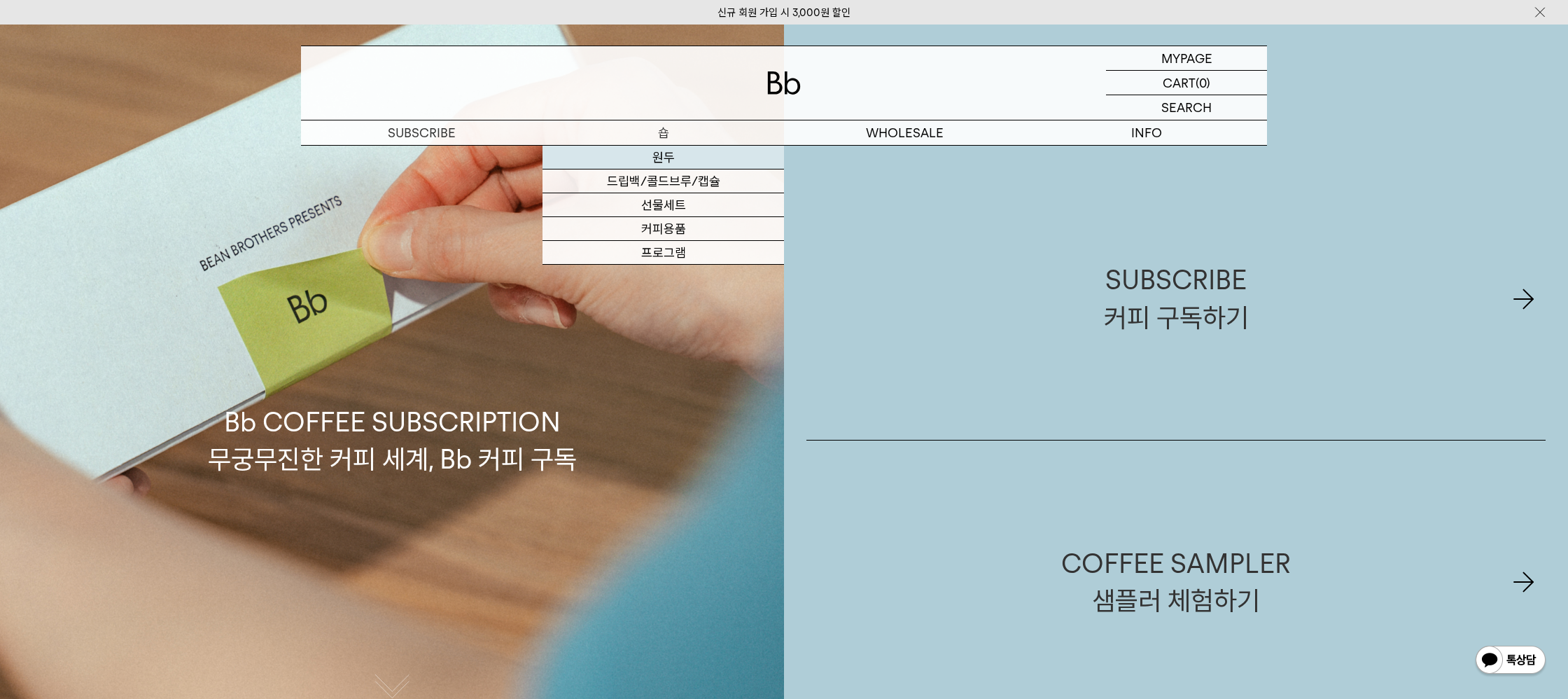
click at [669, 161] on link "원두" at bounding box center [662, 157] width 241 height 24
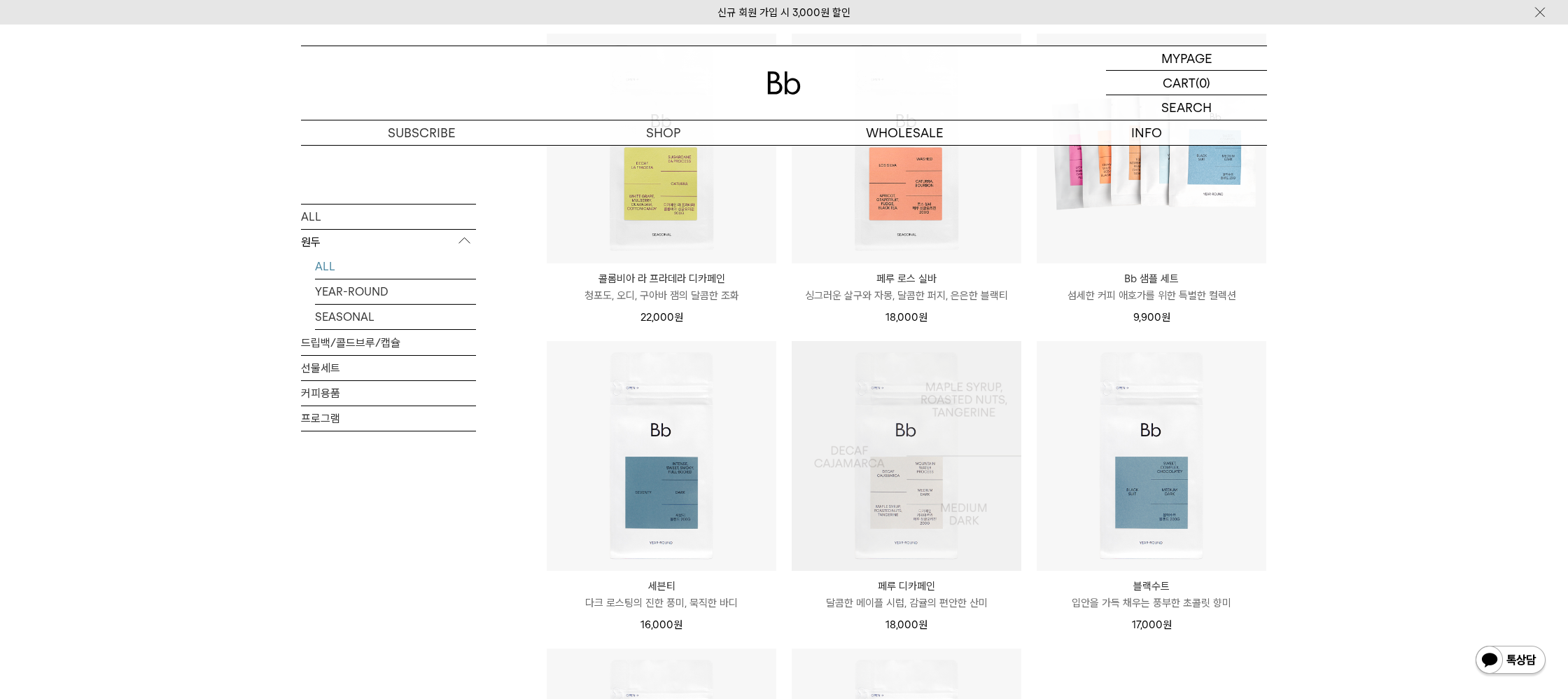
scroll to position [691, 0]
